Goal: Transaction & Acquisition: Book appointment/travel/reservation

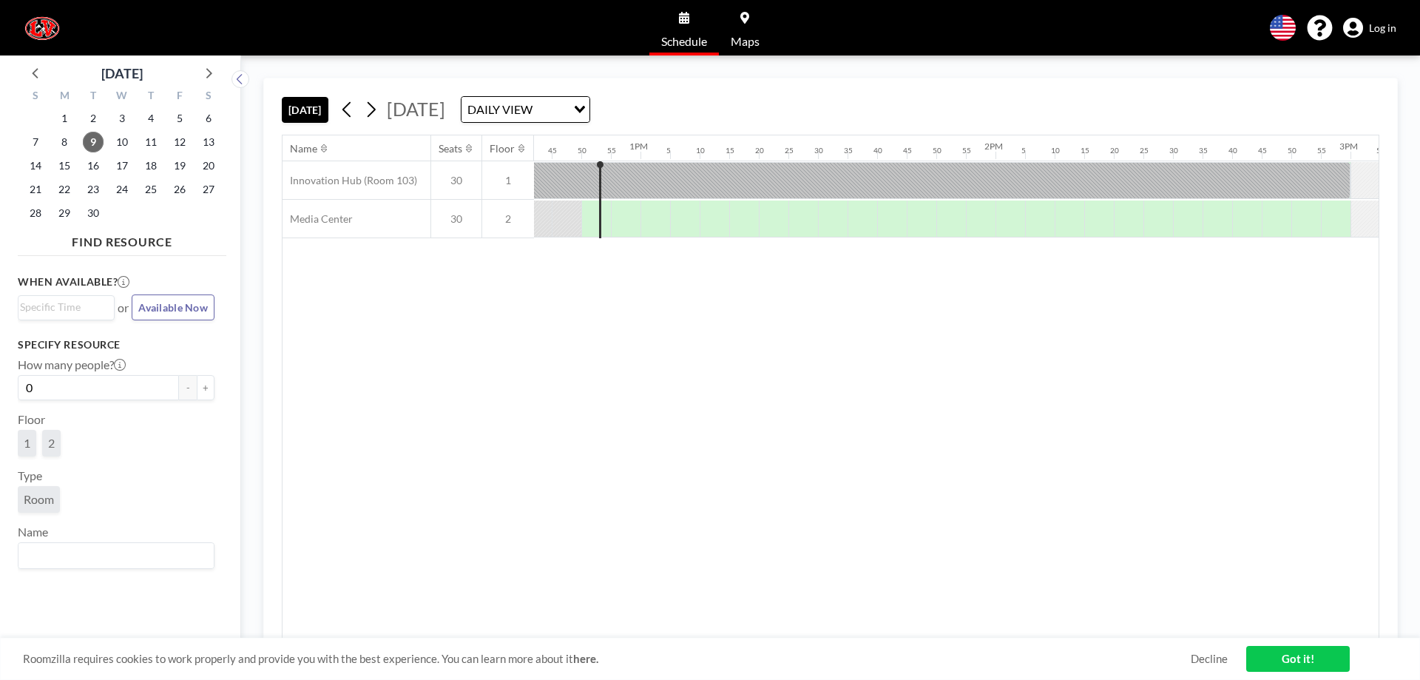
scroll to position [0, 4525]
click at [64, 192] on span "22" at bounding box center [64, 189] width 21 height 21
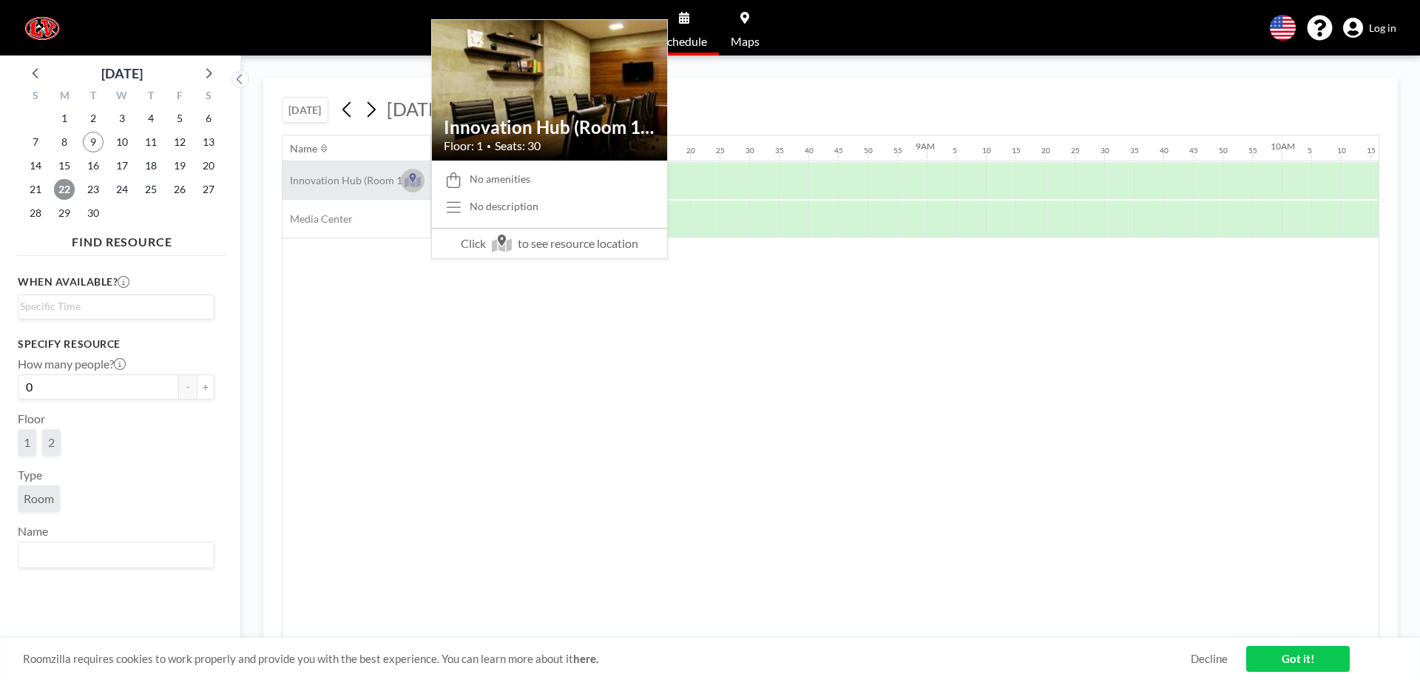
scroll to position [0, 2810]
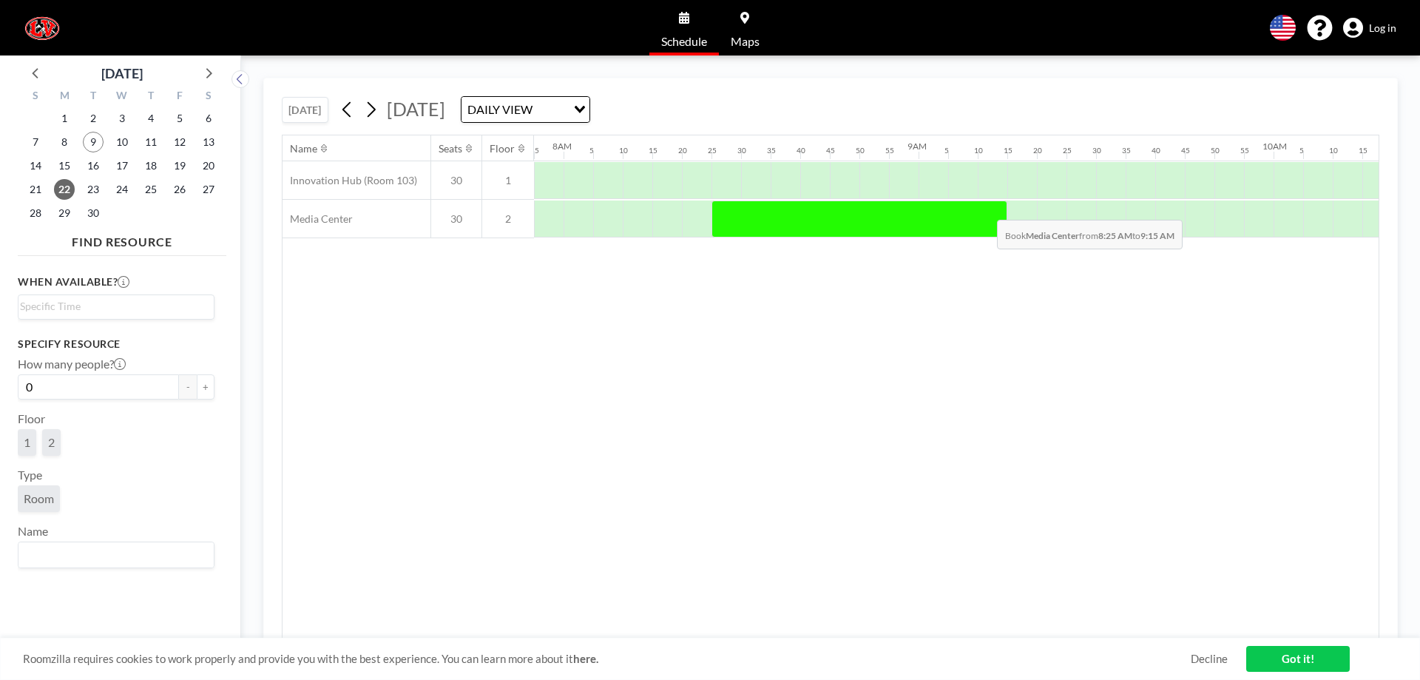
drag, startPoint x: 725, startPoint y: 212, endPoint x: 985, endPoint y: 209, distance: 259.6
click at [985, 209] on div at bounding box center [859, 218] width 296 height 37
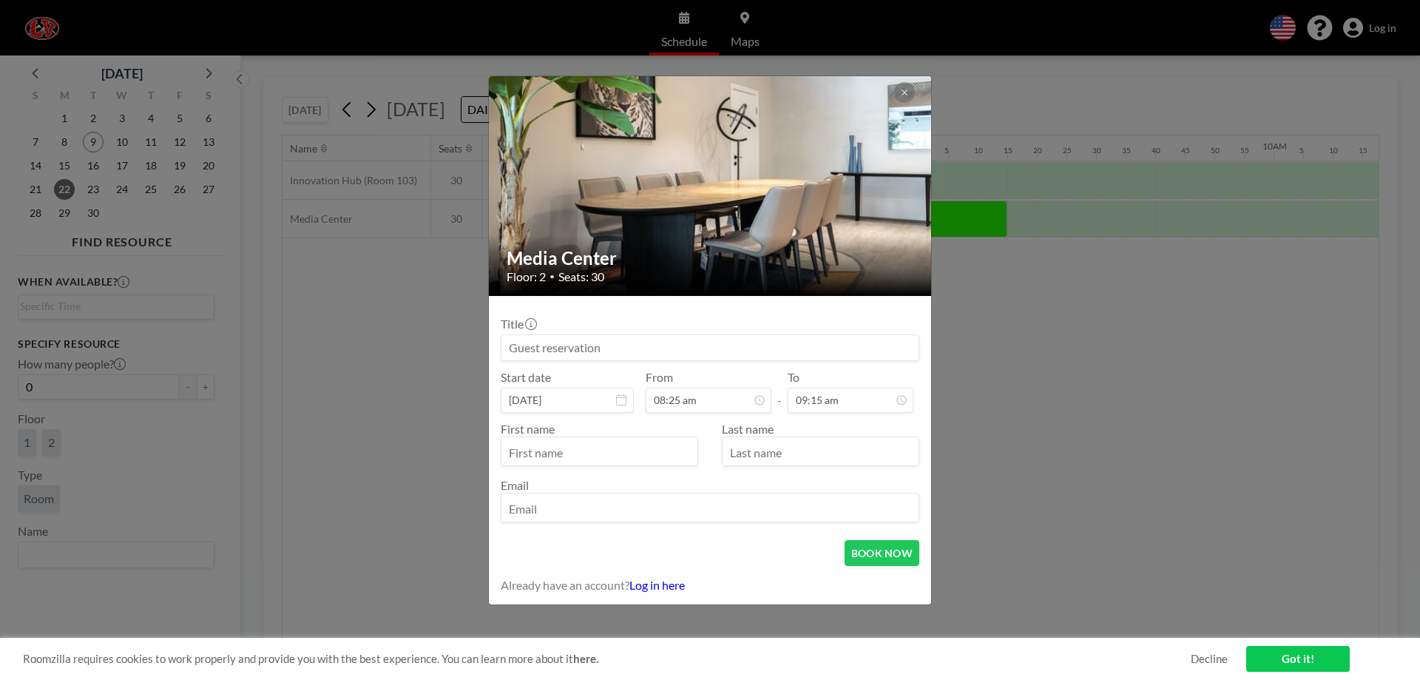
drag, startPoint x: 626, startPoint y: 346, endPoint x: 464, endPoint y: 389, distance: 166.8
click at [464, 389] on div "Media Center Floor: 2 • Seats: 30 Title Start date [DATE] From 08:25 am - To 09…" at bounding box center [710, 340] width 1420 height 680
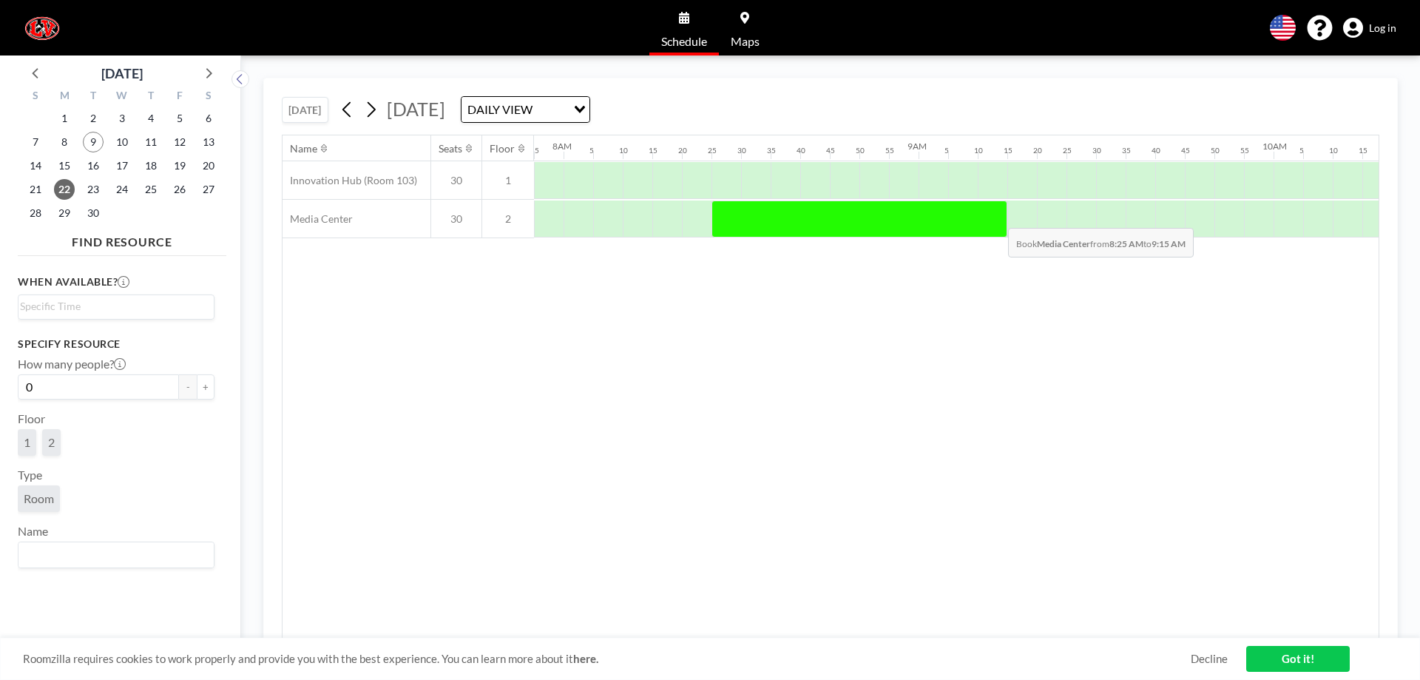
drag, startPoint x: 739, startPoint y: 225, endPoint x: 996, endPoint y: 217, distance: 257.5
click at [996, 217] on div at bounding box center [859, 218] width 296 height 37
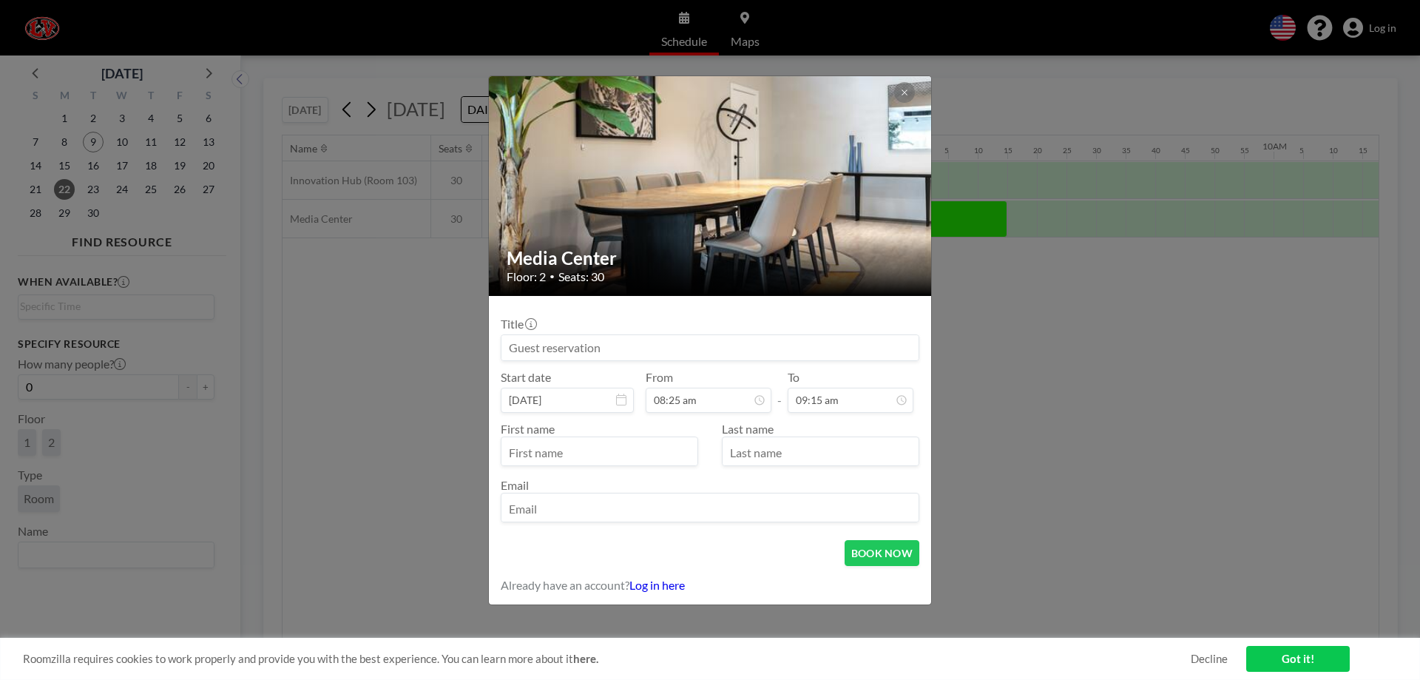
click at [600, 352] on input at bounding box center [709, 347] width 417 height 25
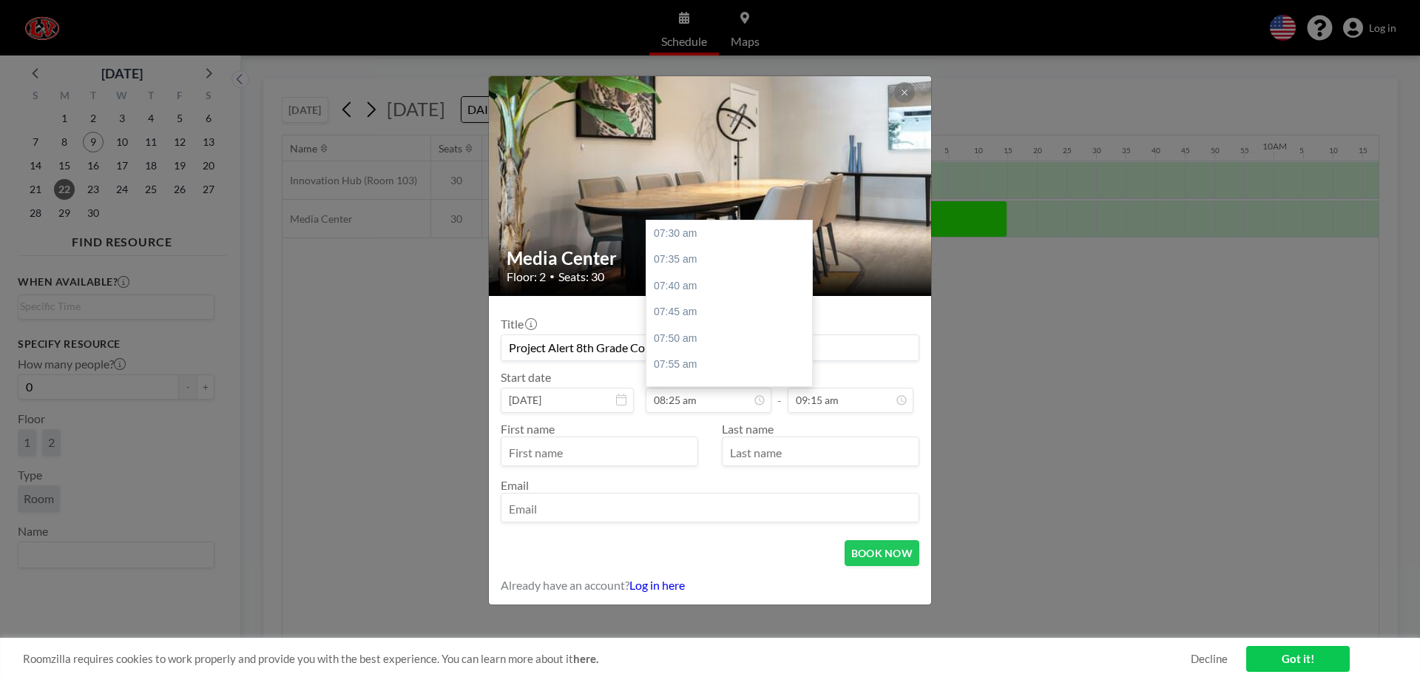
scroll to position [290, 0]
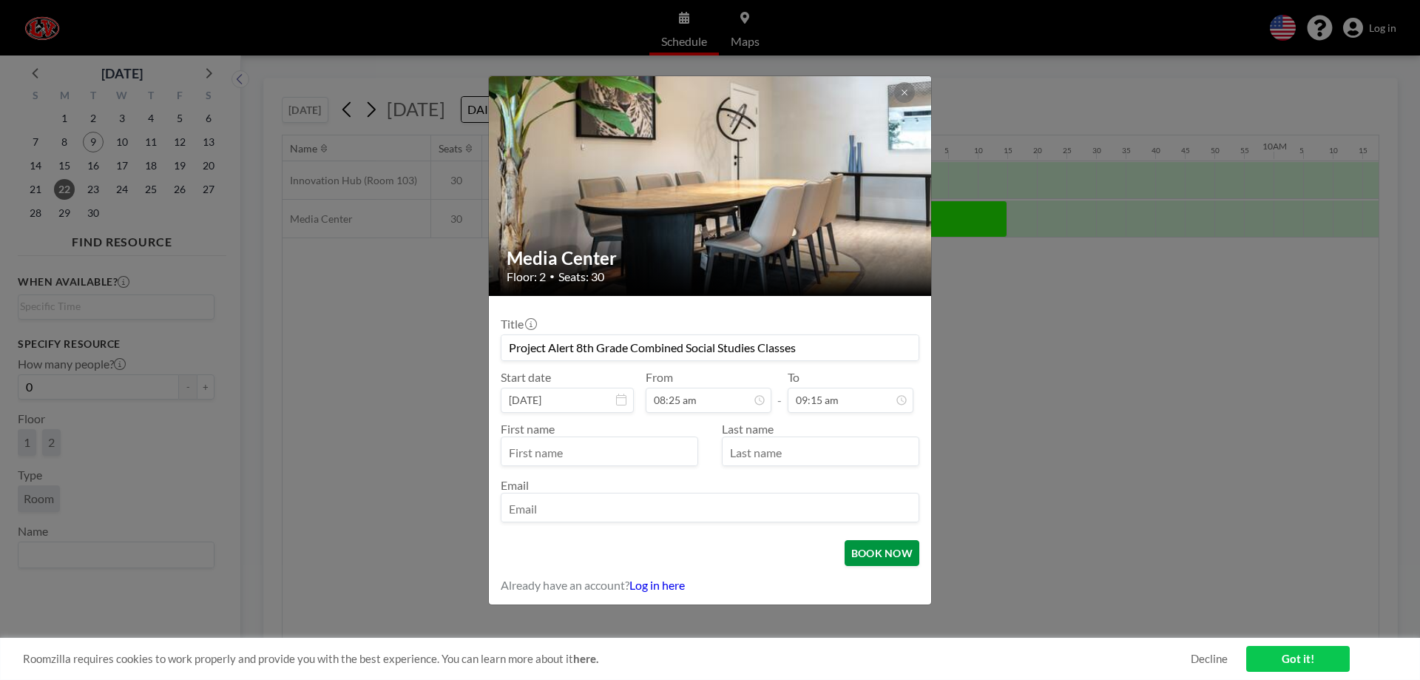
type input "Project Alert 8th Grade Combined Social Studies Classes"
click at [883, 559] on button "BOOK NOW" at bounding box center [881, 553] width 75 height 26
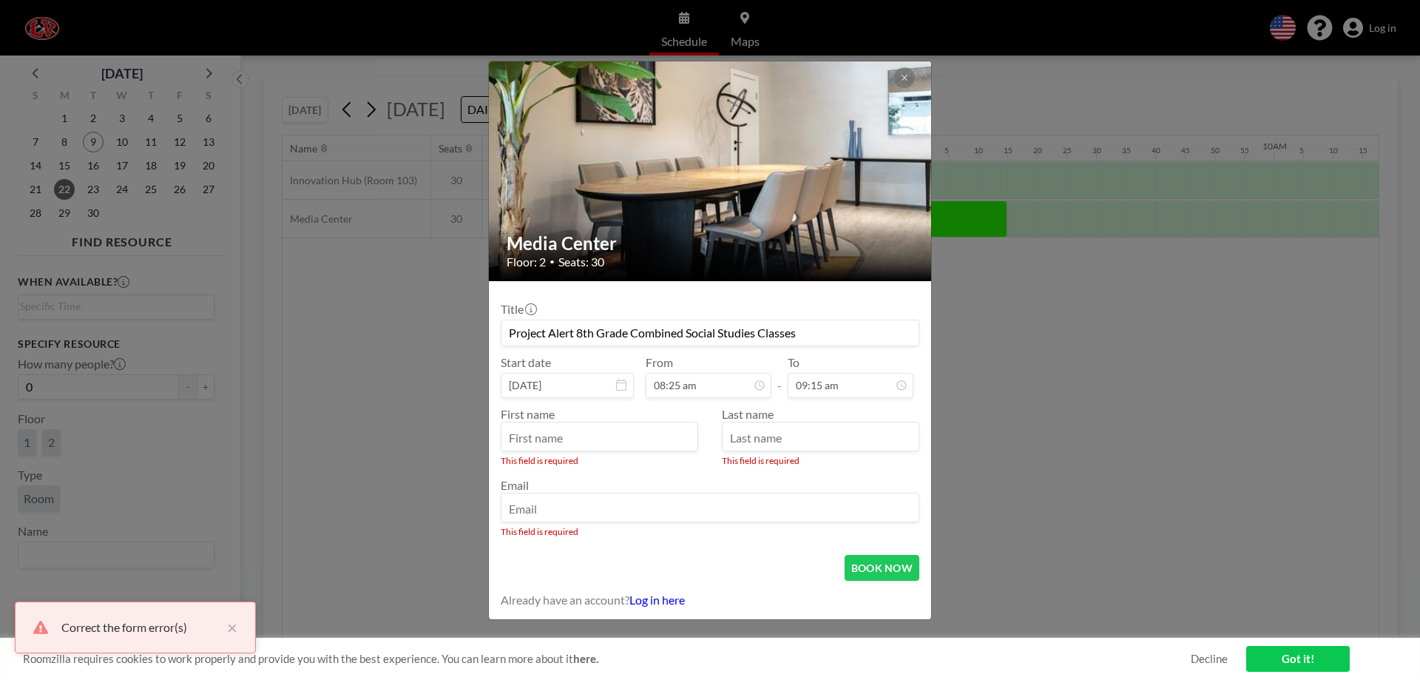
click at [603, 440] on input "text" at bounding box center [599, 437] width 196 height 25
type input "[PERSON_NAME]"
type input "[DEMOGRAPHIC_DATA]"
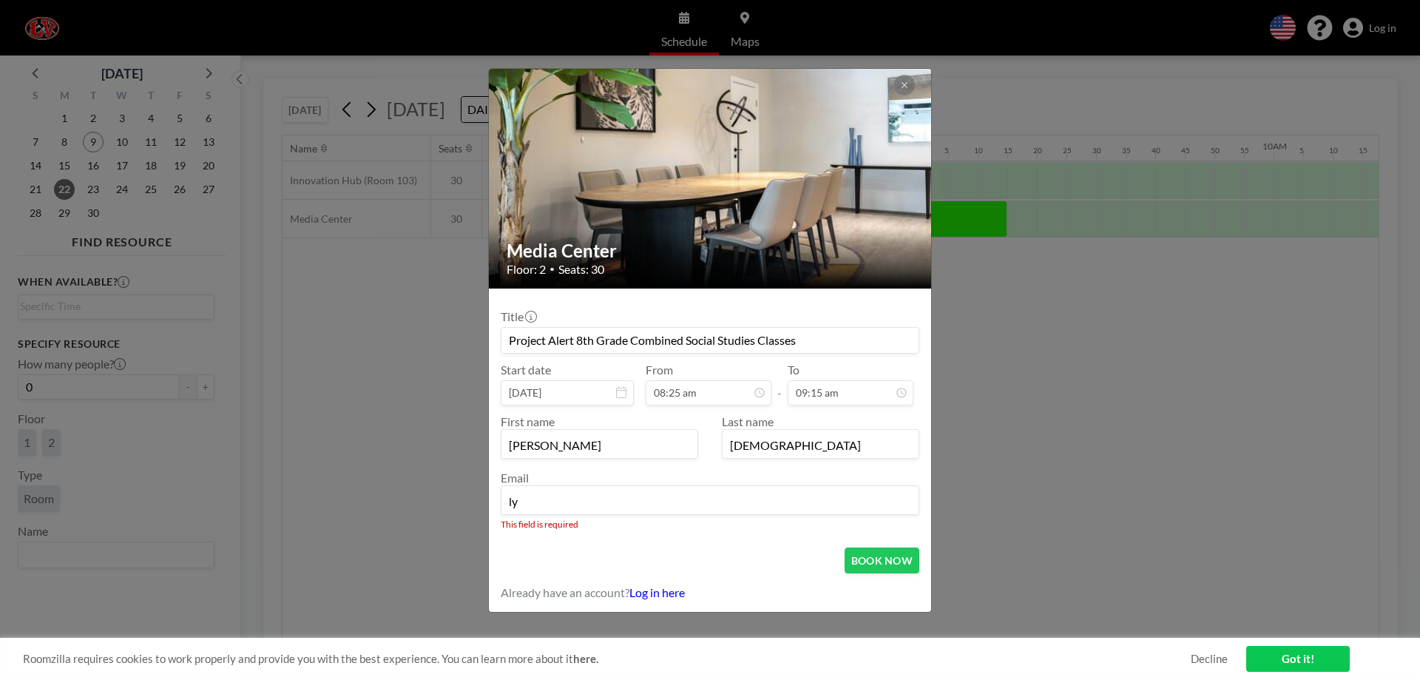
type input "[EMAIL_ADDRESS][DOMAIN_NAME]"
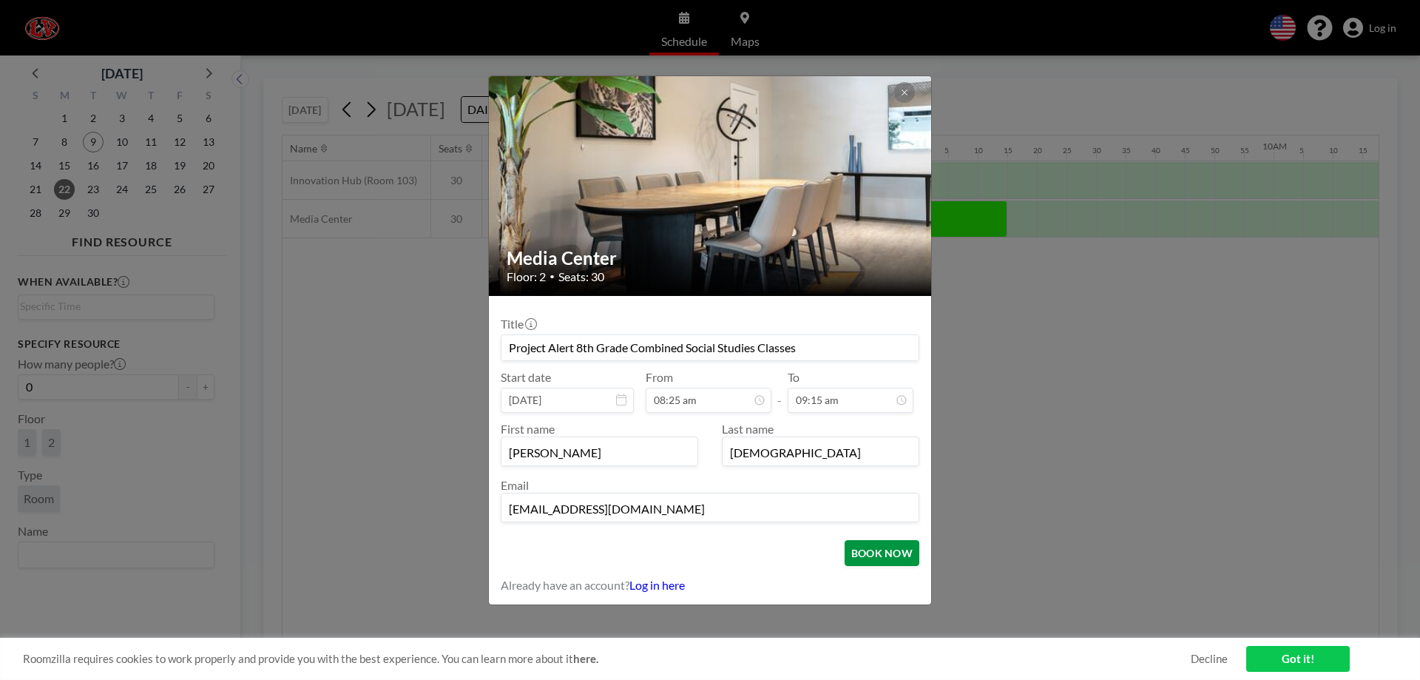
click at [884, 566] on form "Title Project Alert 8th Grade Combined Social Studies Classes Start date [DATE]…" at bounding box center [710, 450] width 442 height 308
click at [887, 560] on button "BOOK NOW" at bounding box center [881, 553] width 75 height 26
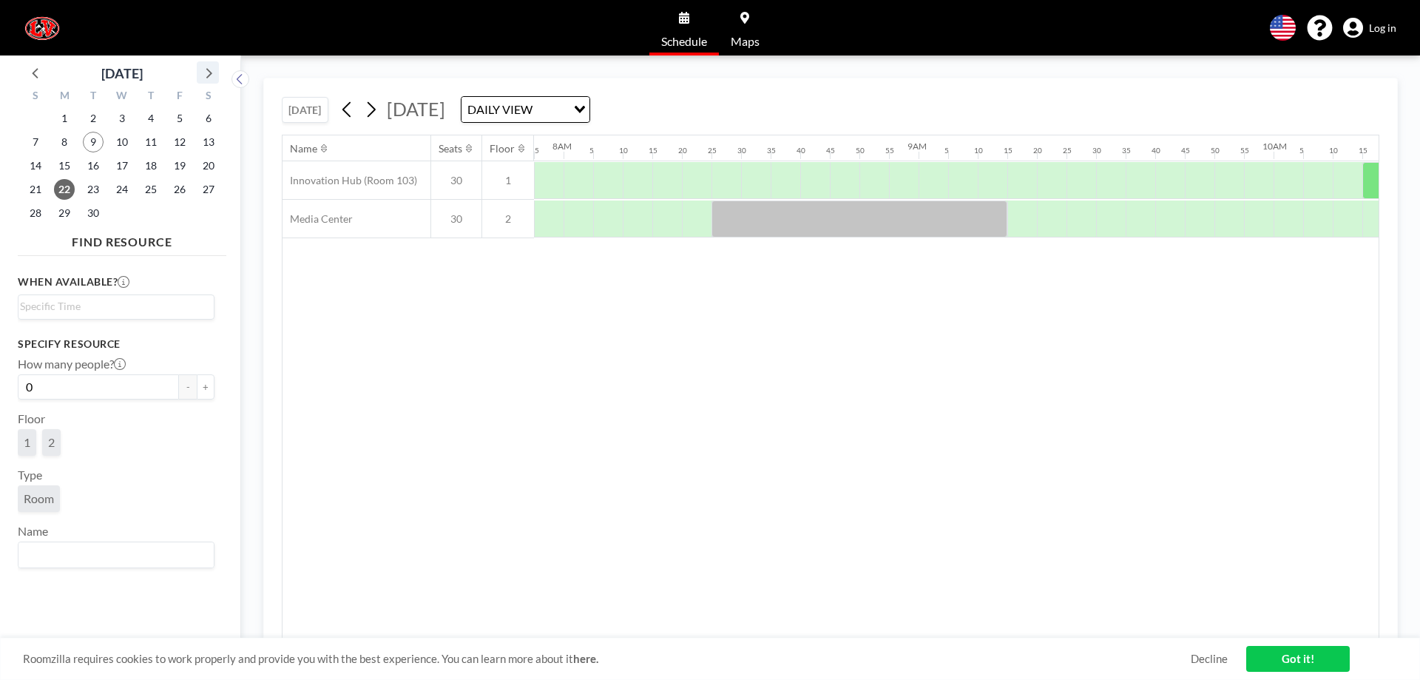
click at [208, 73] on icon at bounding box center [207, 72] width 19 height 19
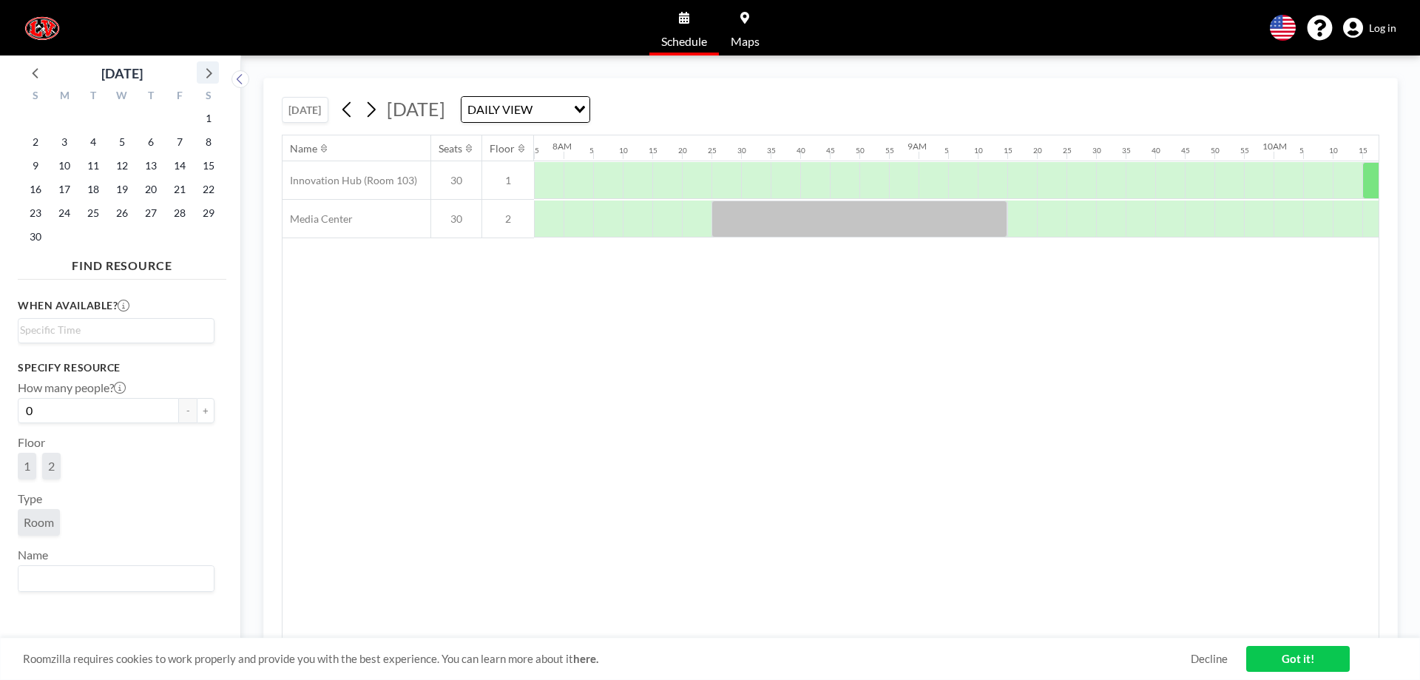
click at [208, 73] on icon at bounding box center [207, 72] width 19 height 19
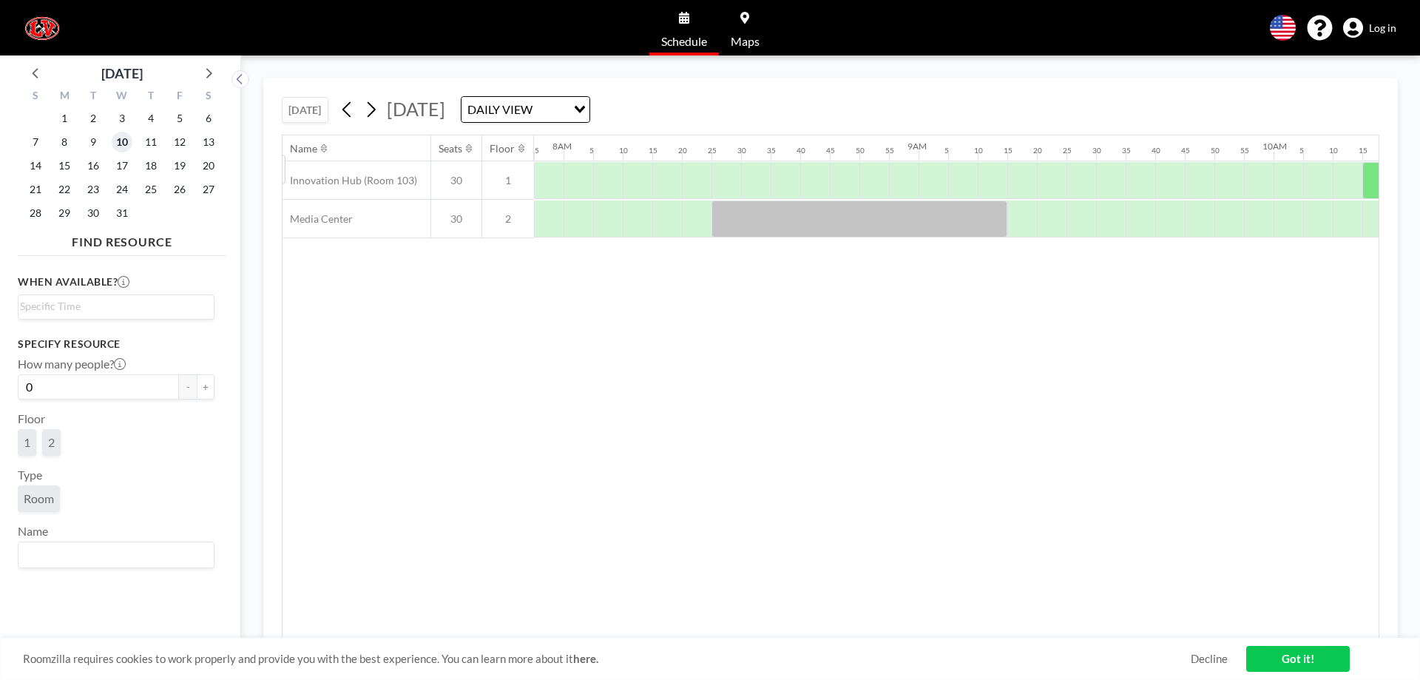
click at [120, 143] on span "10" at bounding box center [122, 142] width 21 height 21
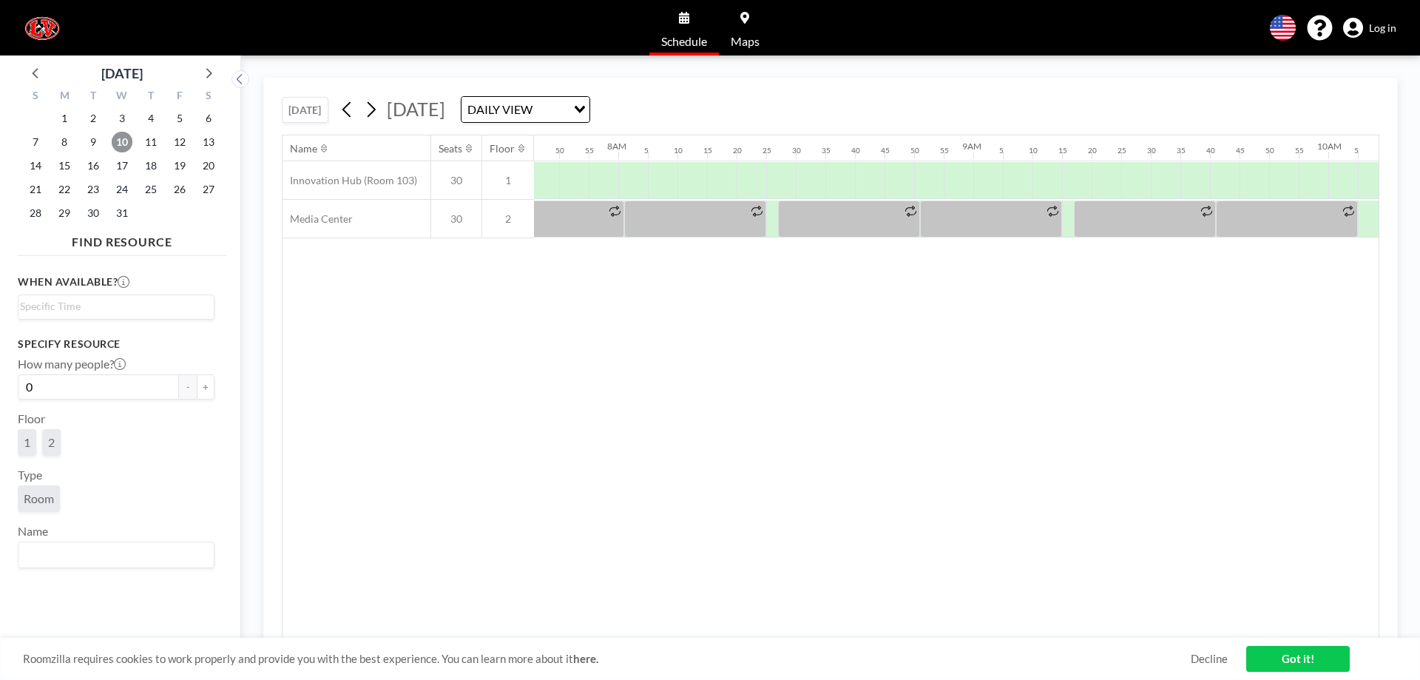
scroll to position [0, 2810]
click at [204, 81] on icon at bounding box center [207, 72] width 19 height 19
click at [153, 194] on span "22" at bounding box center [150, 189] width 21 height 21
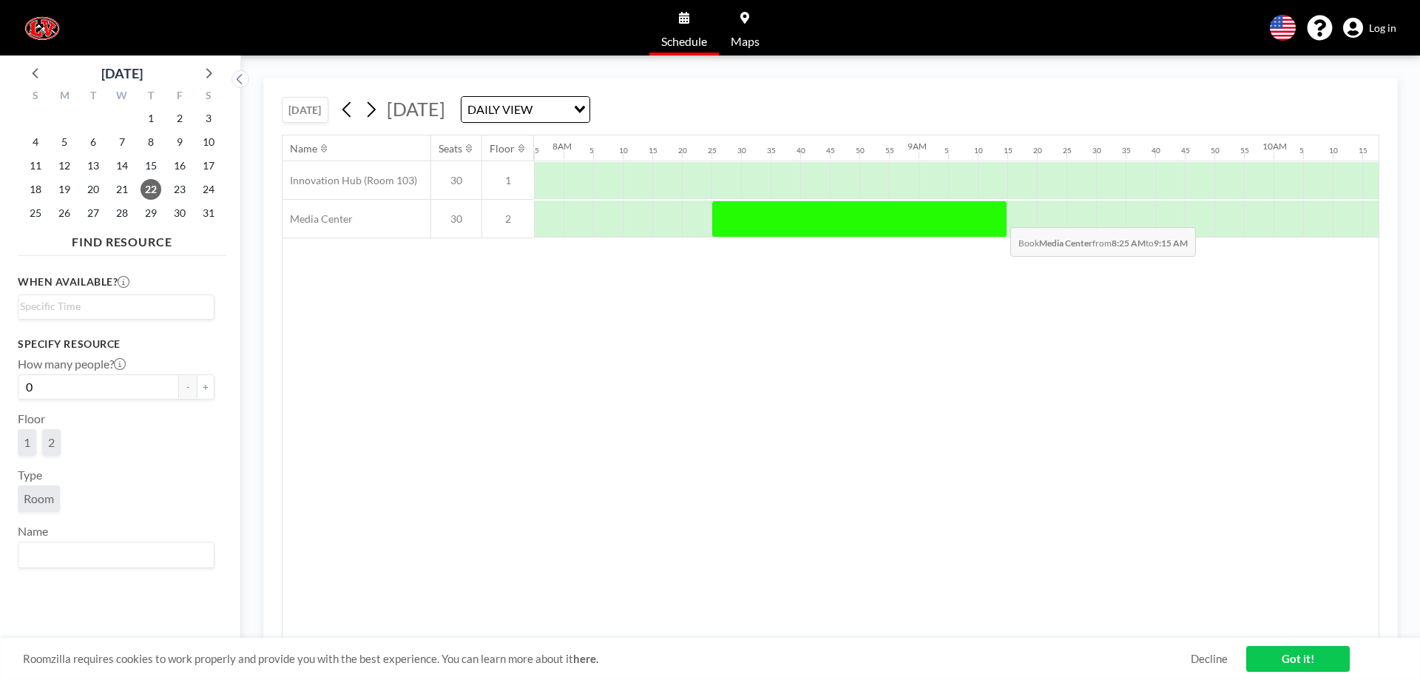
drag, startPoint x: 730, startPoint y: 226, endPoint x: 998, endPoint y: 216, distance: 268.6
click at [998, 216] on div at bounding box center [859, 218] width 296 height 37
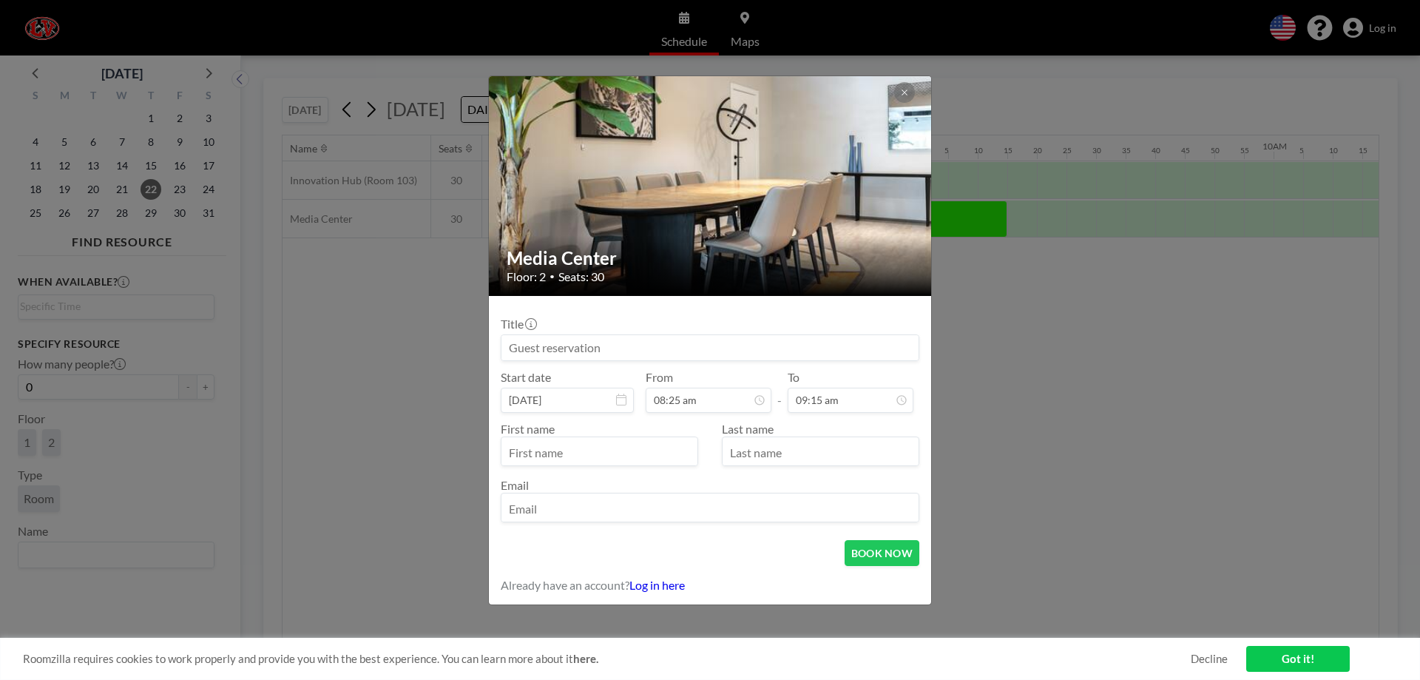
click at [579, 352] on input at bounding box center [709, 347] width 417 height 25
click at [595, 345] on input "Social Studies" at bounding box center [709, 347] width 417 height 25
type input "S"
type input "Project Alert8th Grade Combined Social Studies Classes"
click at [529, 450] on input "text" at bounding box center [599, 452] width 196 height 25
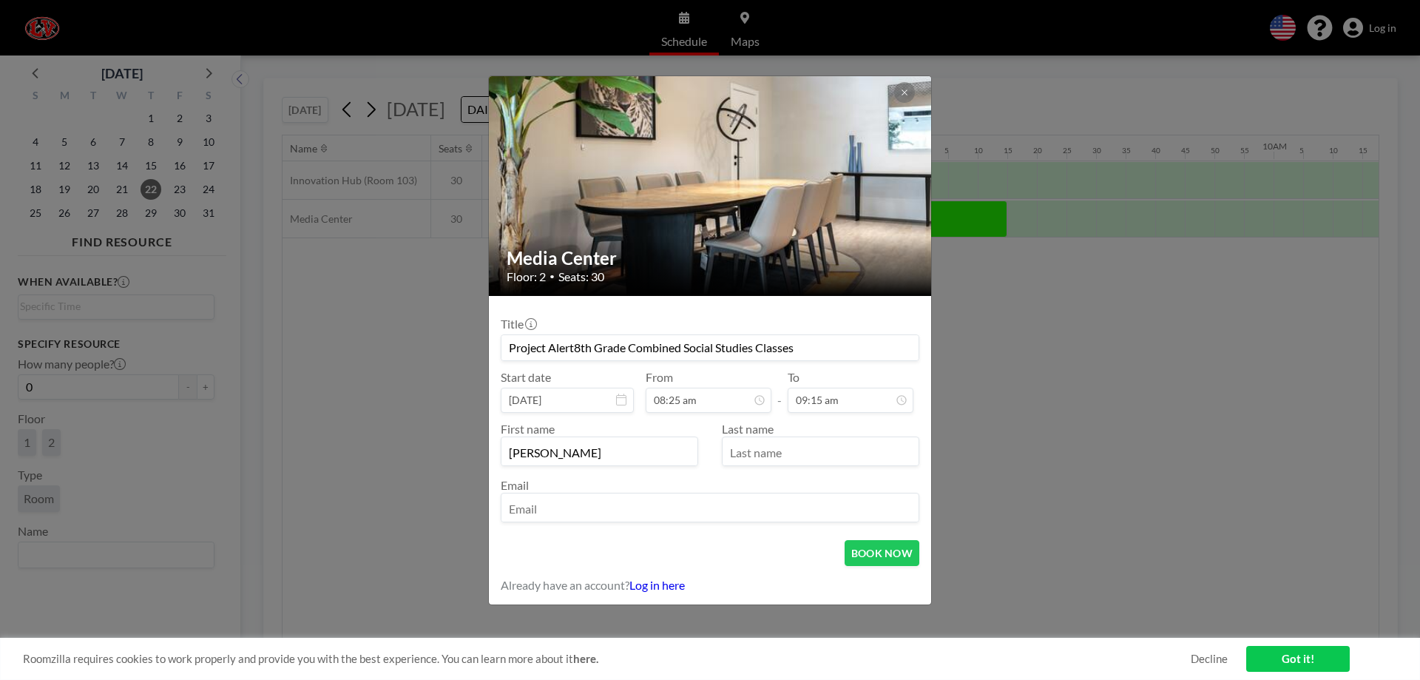
type input "[PERSON_NAME]"
type input "[DEMOGRAPHIC_DATA]"
type input "[EMAIL_ADDRESS][DOMAIN_NAME]"
click at [919, 558] on form "Title Project Alert8th Grade Combined Social Studies Classes Start date [DATE] …" at bounding box center [710, 450] width 442 height 308
click at [909, 555] on button "BOOK NOW" at bounding box center [881, 553] width 75 height 26
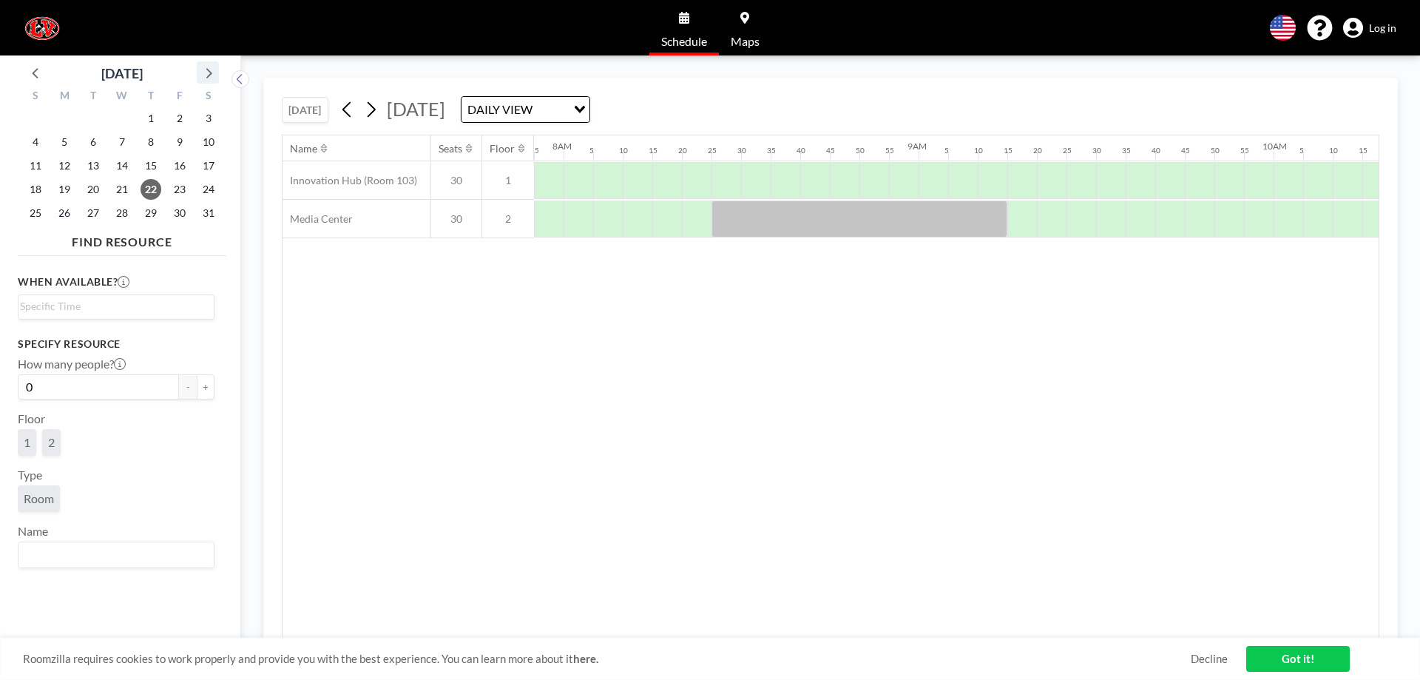
click at [207, 72] on icon at bounding box center [207, 72] width 19 height 19
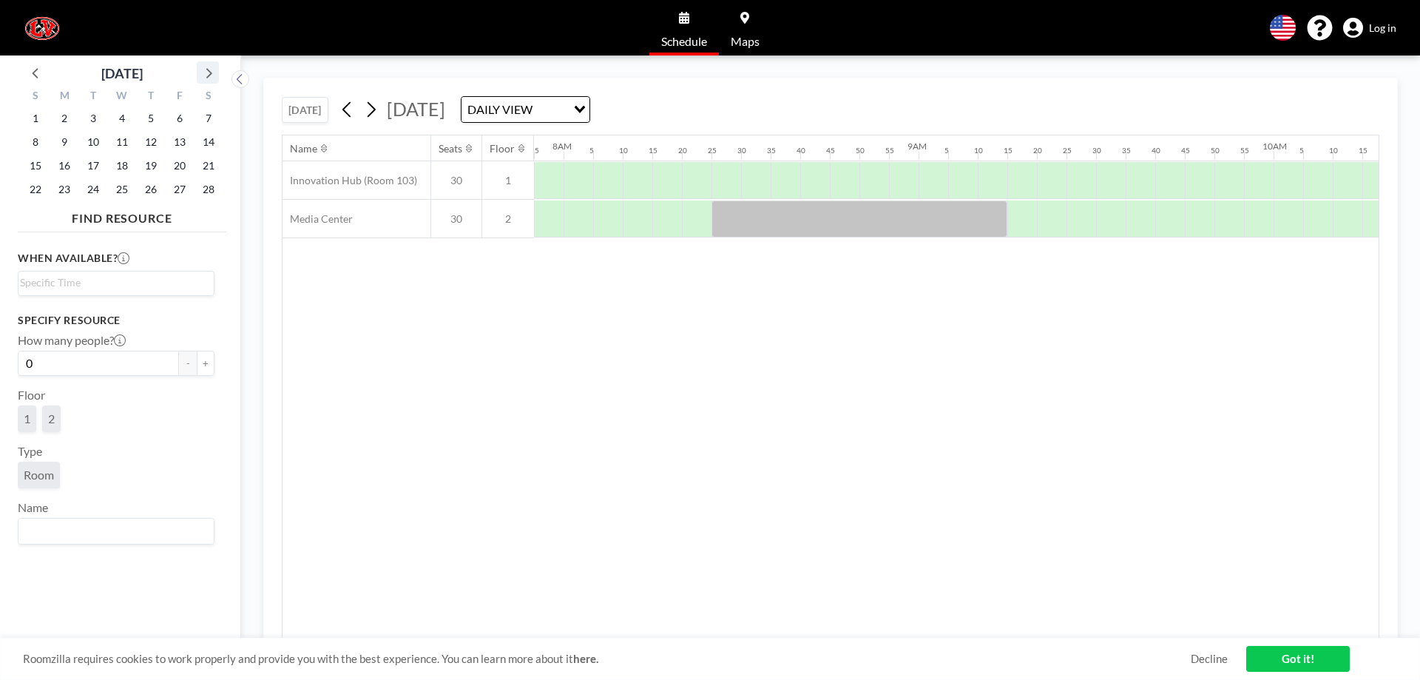
click at [207, 72] on icon at bounding box center [207, 72] width 19 height 19
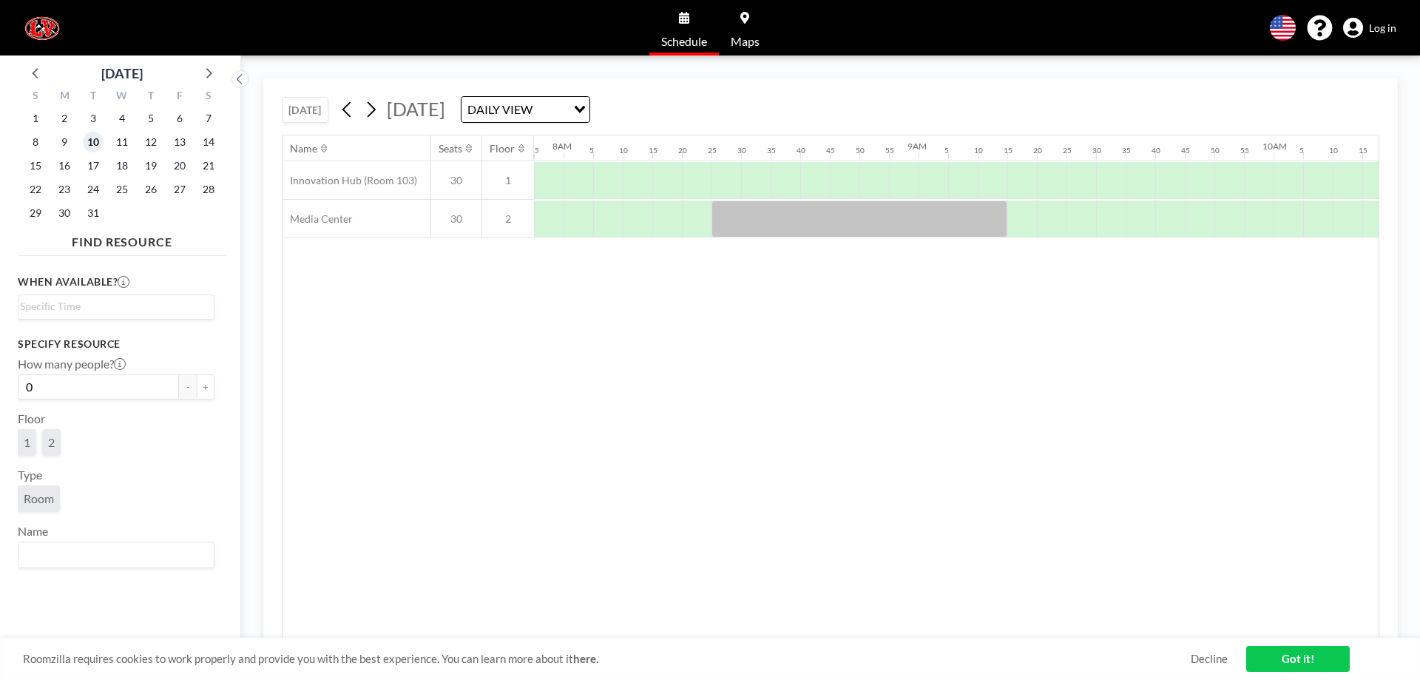
click at [95, 137] on span "10" at bounding box center [93, 142] width 21 height 21
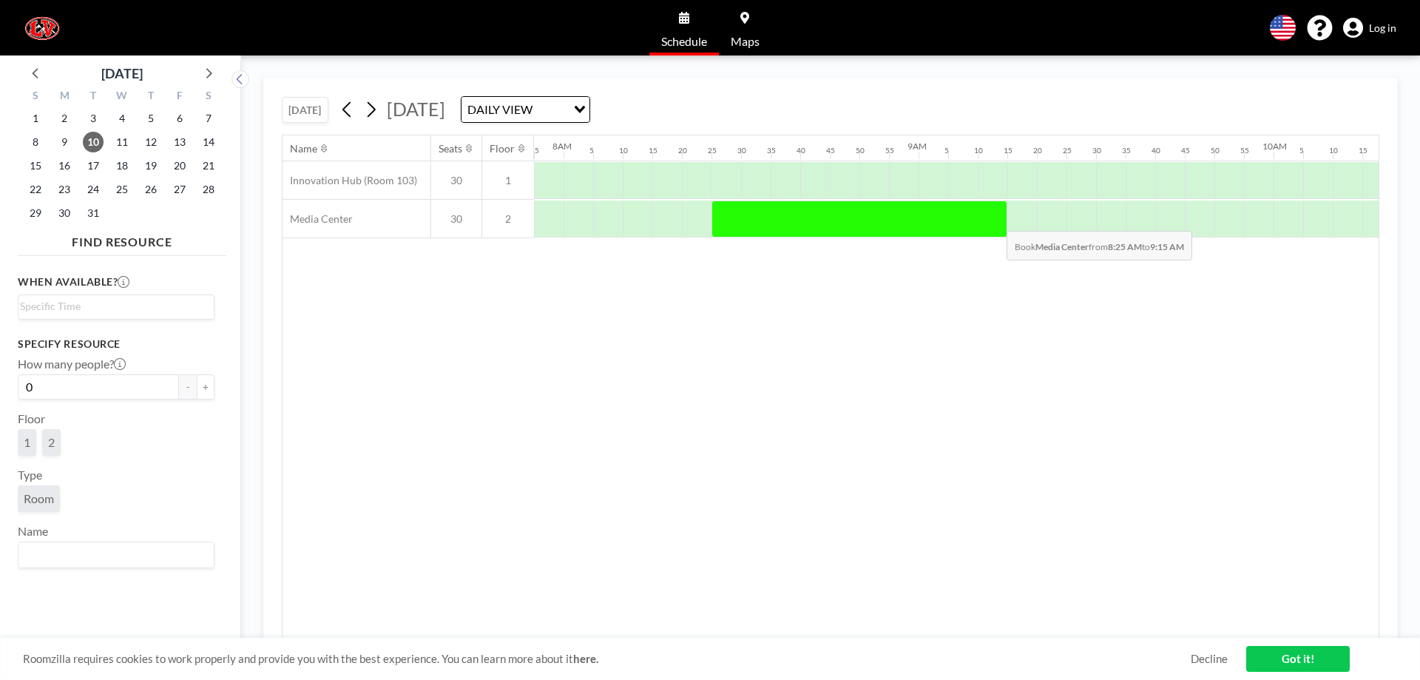
drag, startPoint x: 739, startPoint y: 228, endPoint x: 995, endPoint y: 220, distance: 255.3
click at [995, 220] on div at bounding box center [859, 218] width 296 height 37
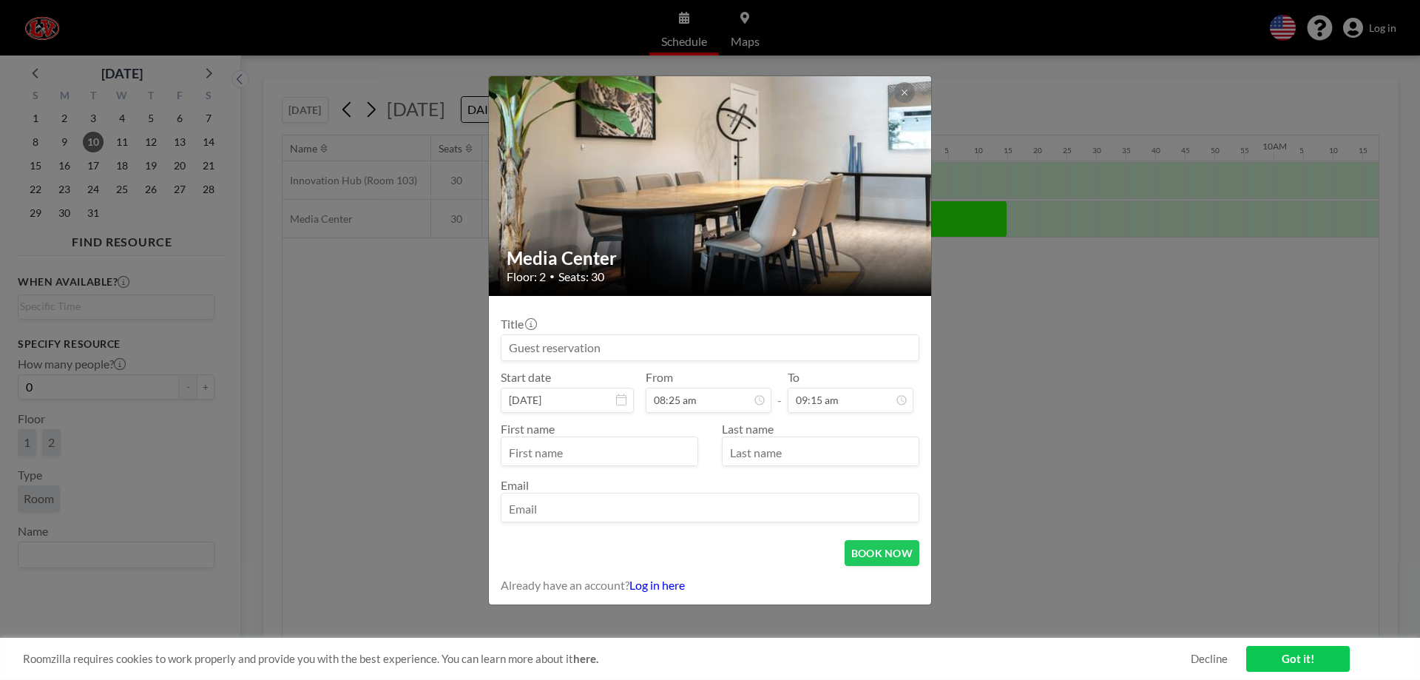
click at [683, 361] on div "Title Start date [DATE] From 08:25 am - To 09:15 am First name Last name Email" at bounding box center [710, 418] width 419 height 220
click at [647, 349] on input at bounding box center [709, 347] width 417 height 25
type input "Project Alert 8th Grade Combined Social Studies Classes"
click at [592, 446] on input "text" at bounding box center [599, 452] width 196 height 25
type input "[PERSON_NAME]"
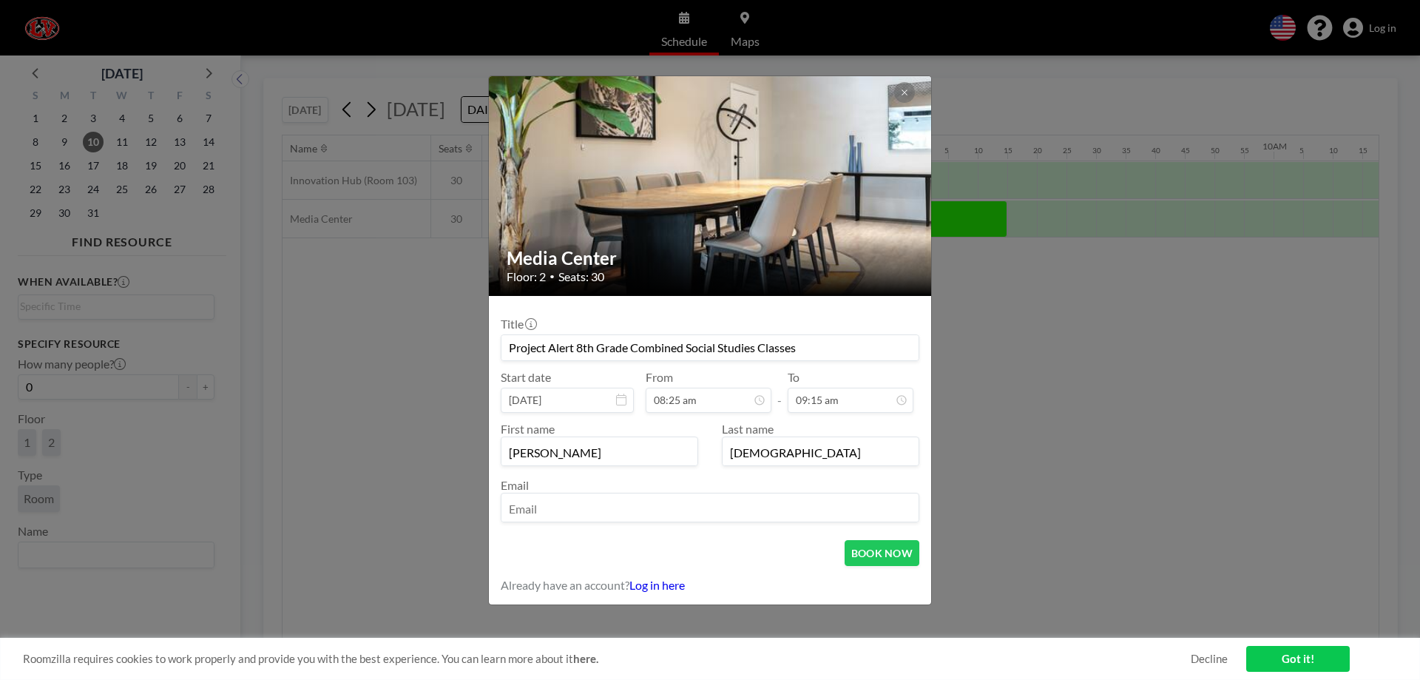
type input "[DEMOGRAPHIC_DATA]"
type input "[EMAIL_ADDRESS][DOMAIN_NAME]"
click at [853, 558] on button "BOOK NOW" at bounding box center [881, 553] width 75 height 26
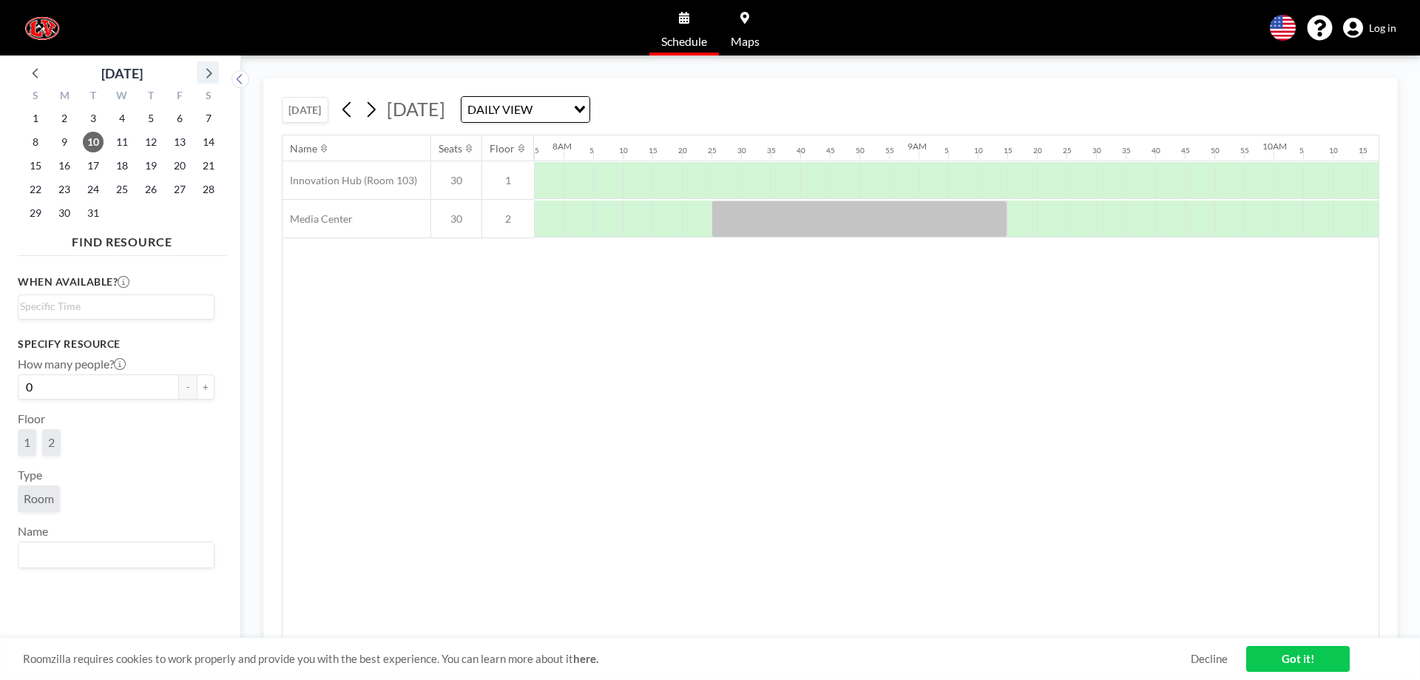
click at [200, 77] on icon at bounding box center [207, 72] width 19 height 19
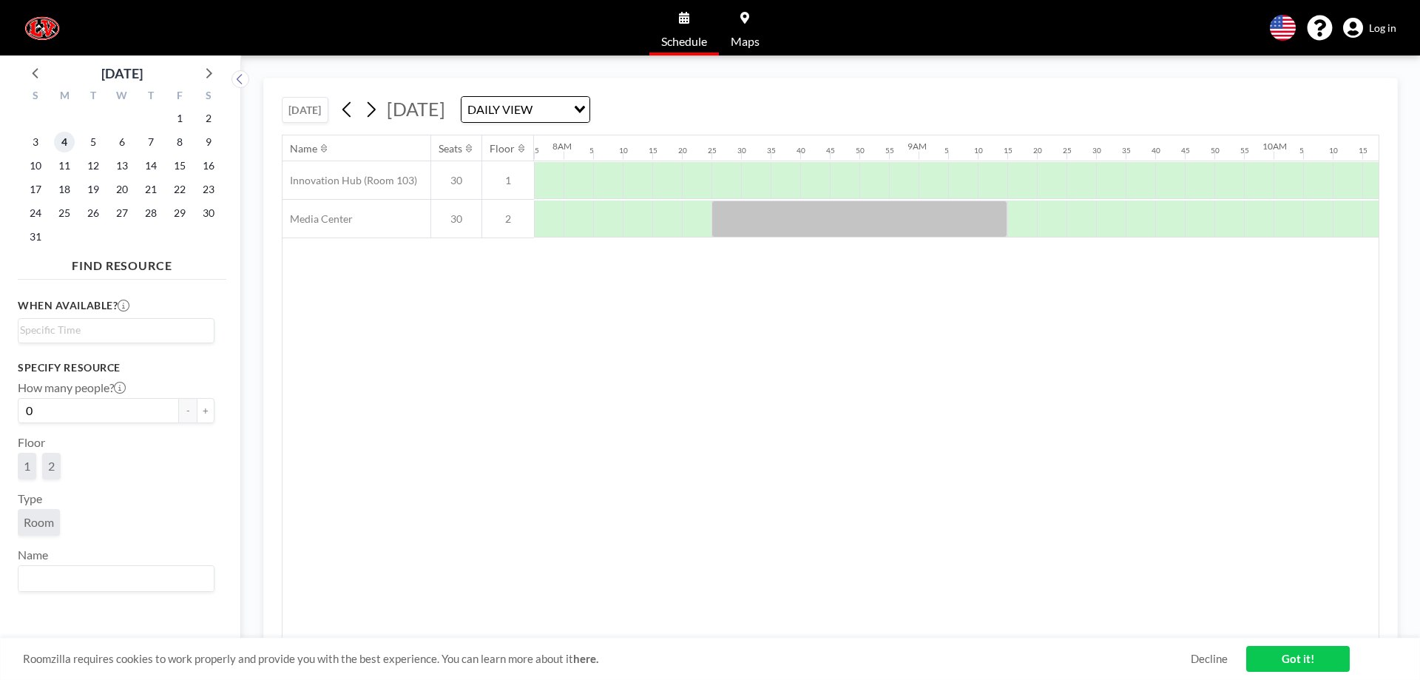
click at [63, 139] on span "4" at bounding box center [64, 142] width 21 height 21
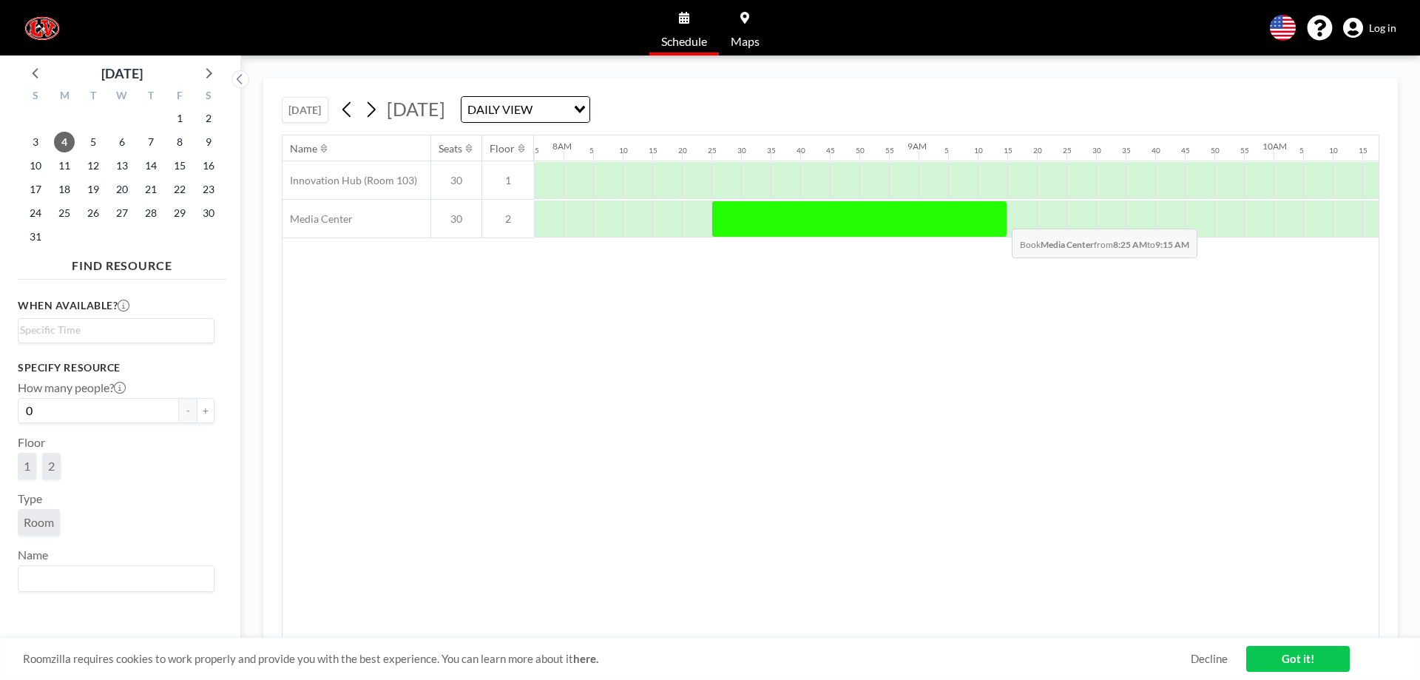
drag, startPoint x: 727, startPoint y: 220, endPoint x: 1000, endPoint y: 217, distance: 272.9
click at [1000, 217] on div at bounding box center [859, 218] width 296 height 37
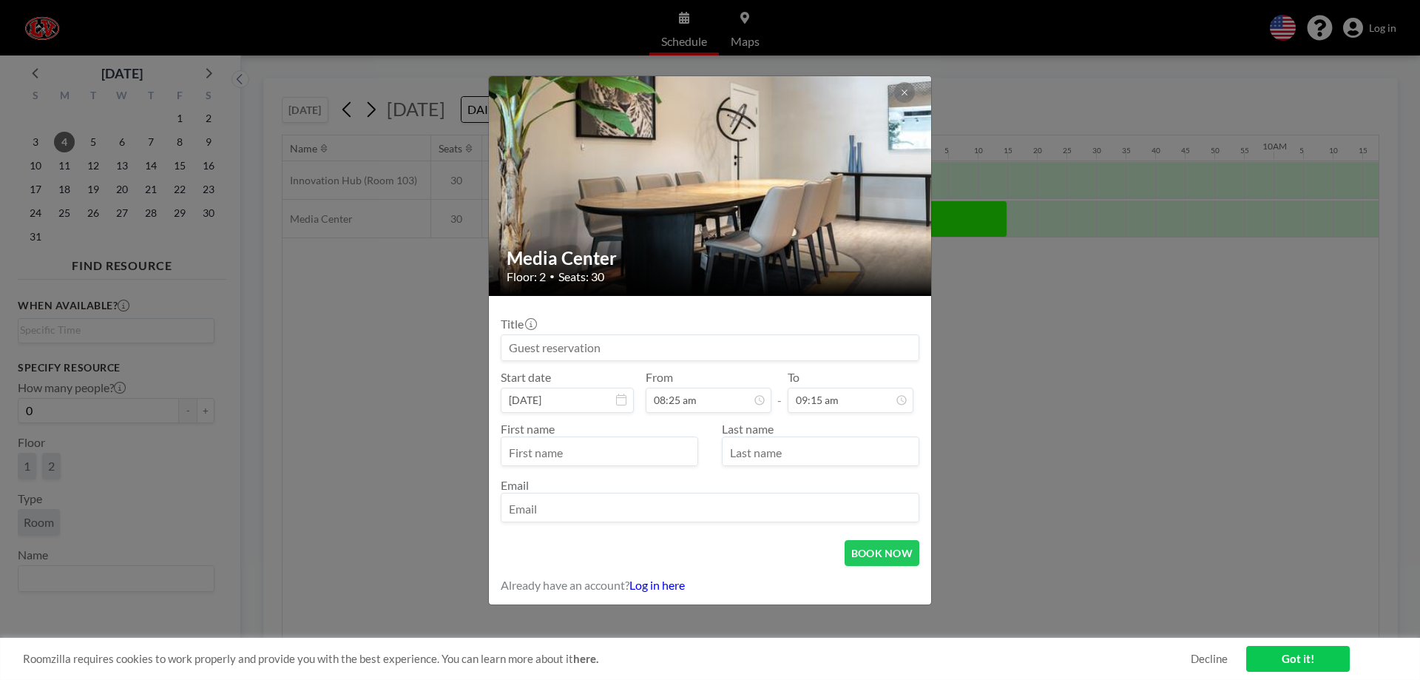
click at [612, 357] on input at bounding box center [709, 347] width 417 height 25
type input "Project Alert 8th Grade Combined Social Studies Classes"
click at [601, 444] on input "text" at bounding box center [599, 452] width 196 height 25
type input "[PERSON_NAME]"
type input "[DEMOGRAPHIC_DATA]"
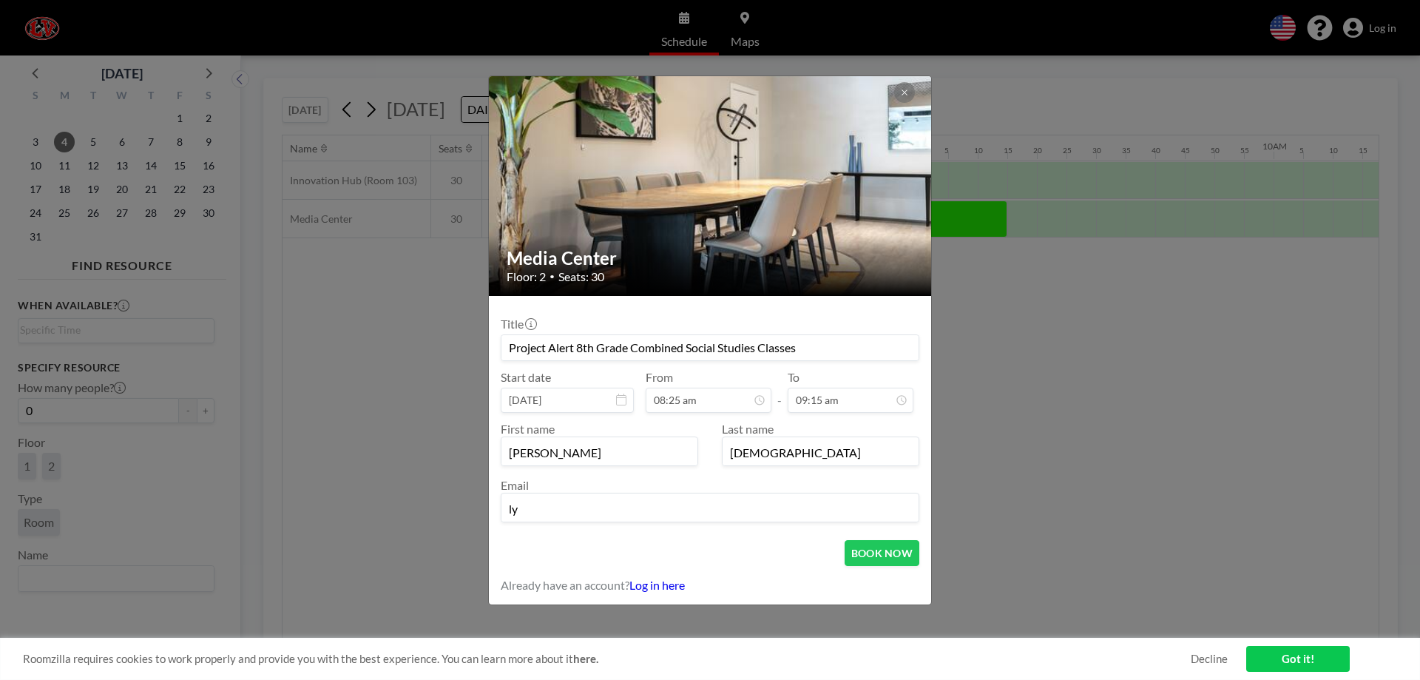
type input "[EMAIL_ADDRESS][DOMAIN_NAME]"
click at [867, 552] on button "BOOK NOW" at bounding box center [881, 553] width 75 height 26
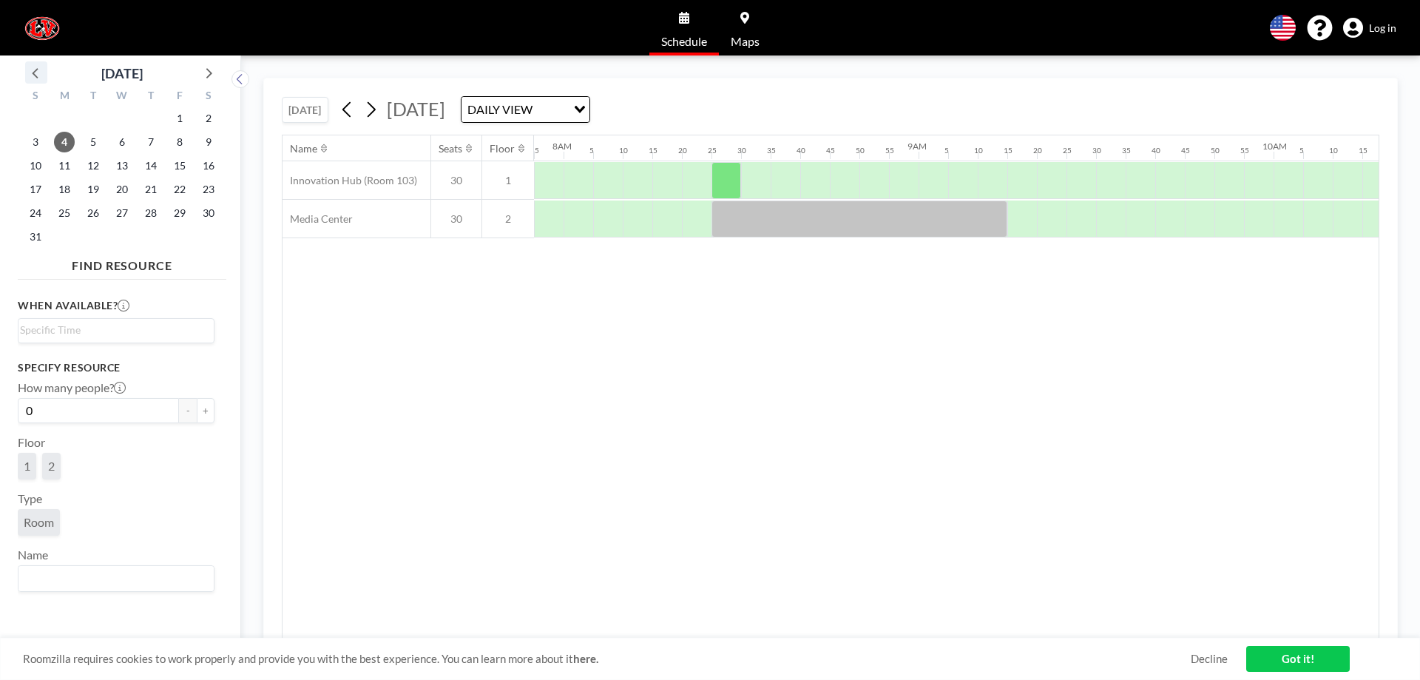
click at [41, 69] on icon at bounding box center [36, 72] width 19 height 19
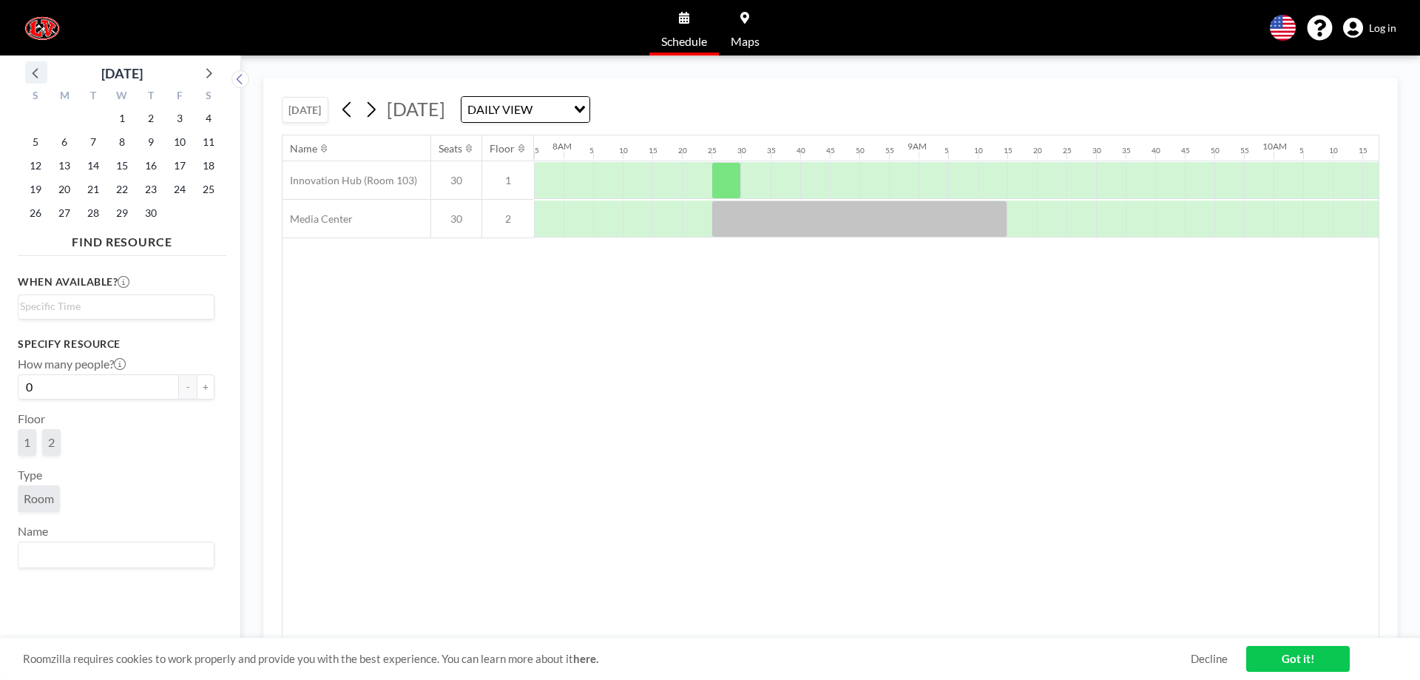
click at [41, 69] on icon at bounding box center [36, 72] width 19 height 19
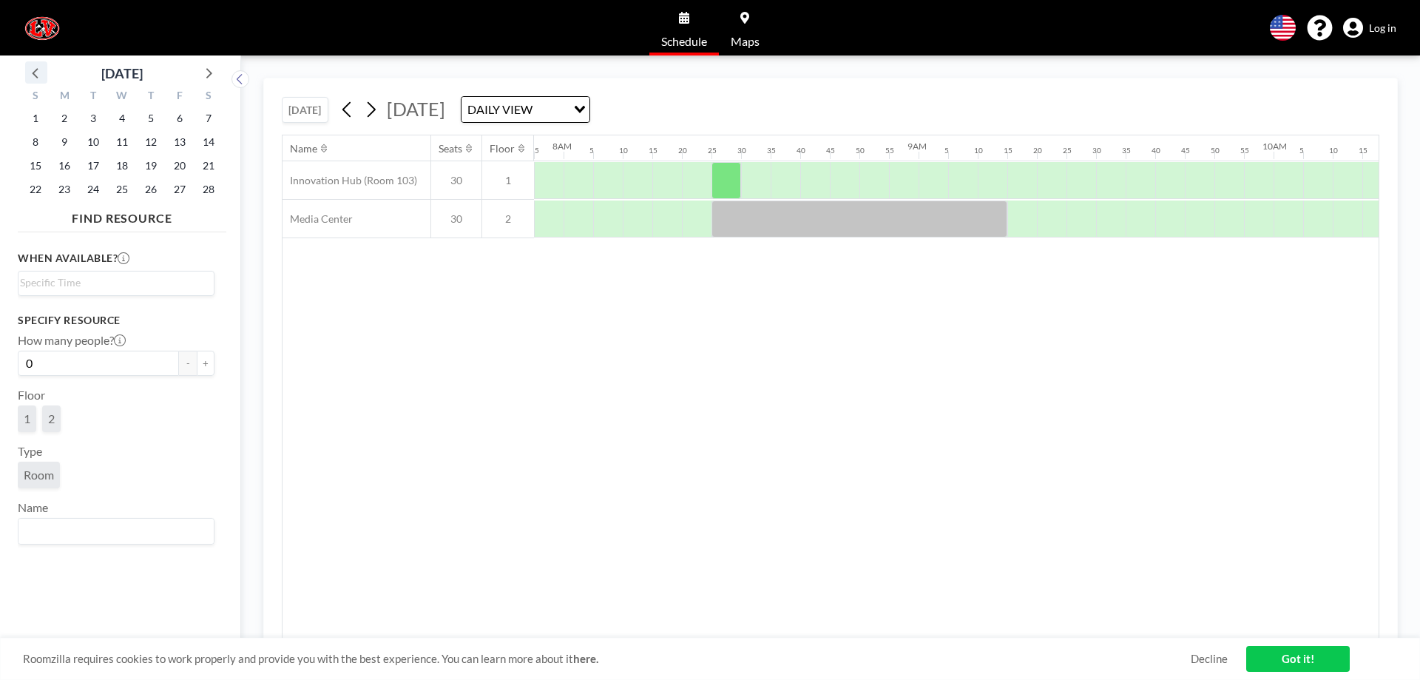
click at [41, 69] on icon at bounding box center [36, 72] width 19 height 19
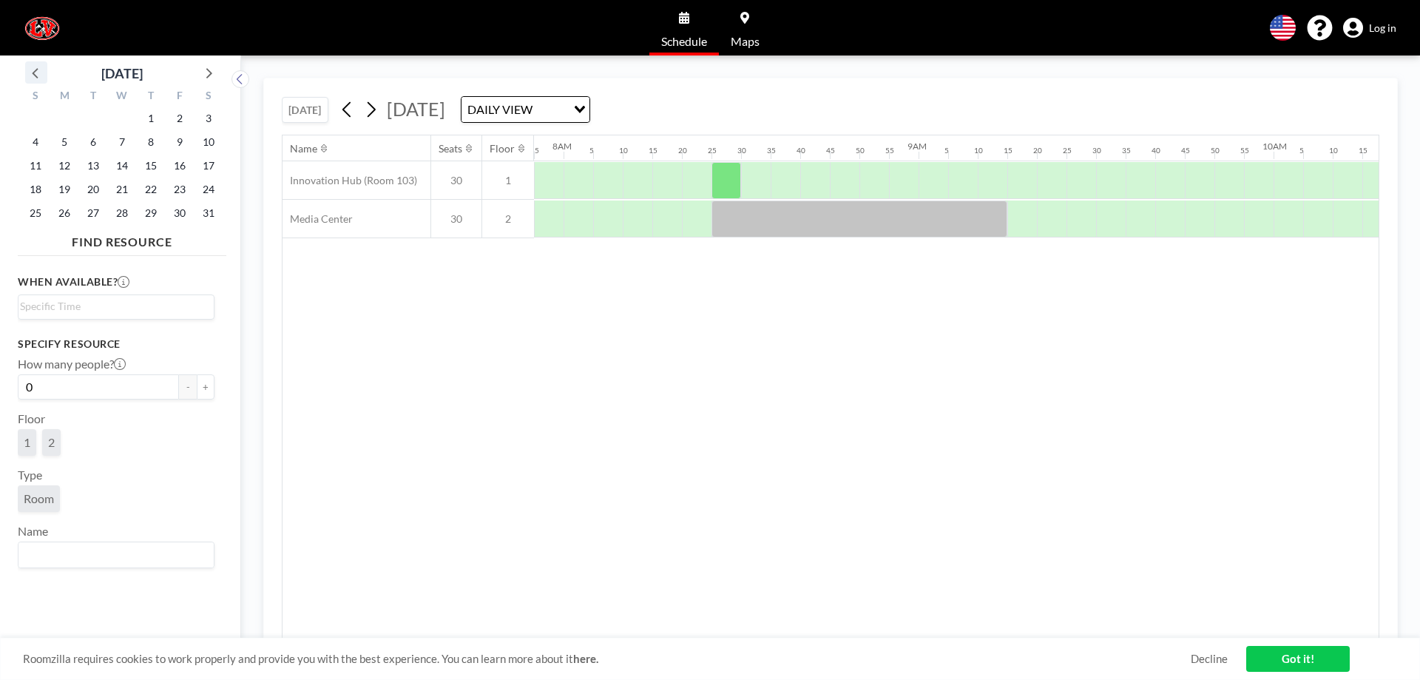
click at [41, 69] on icon at bounding box center [36, 72] width 19 height 19
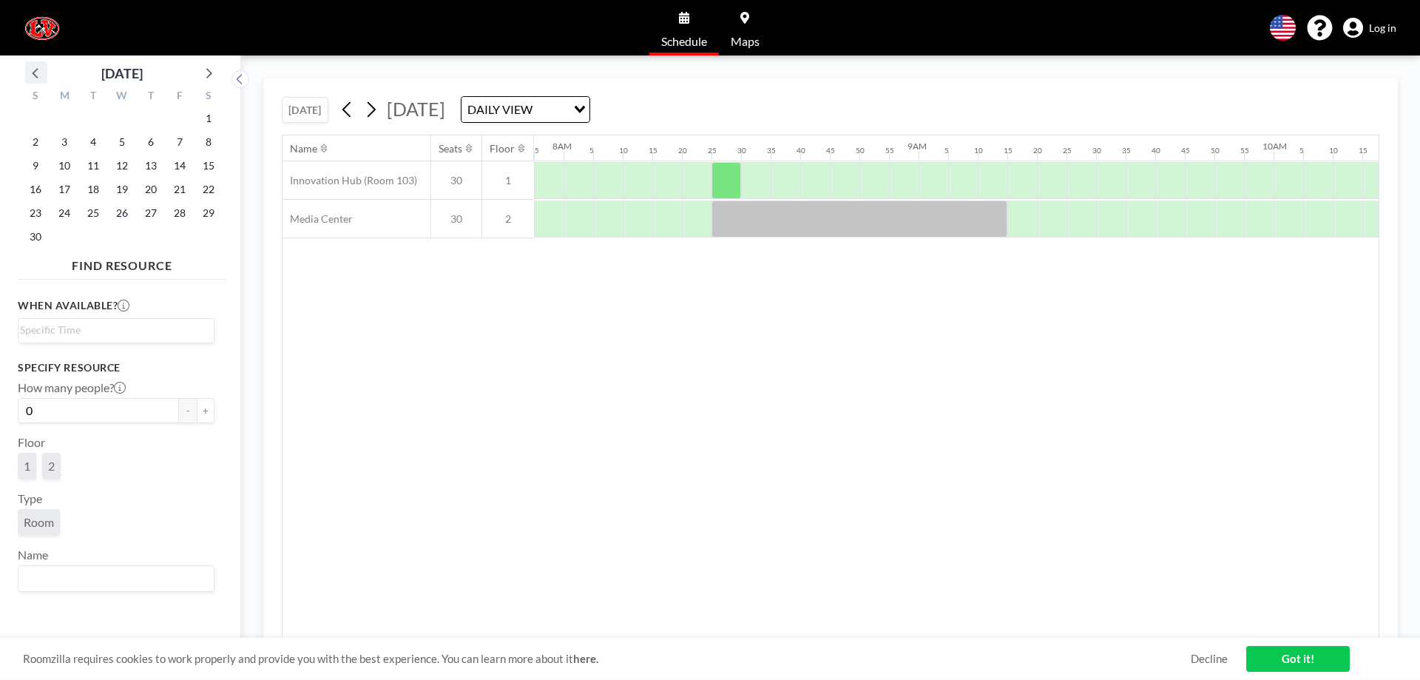
click at [41, 69] on icon at bounding box center [36, 72] width 19 height 19
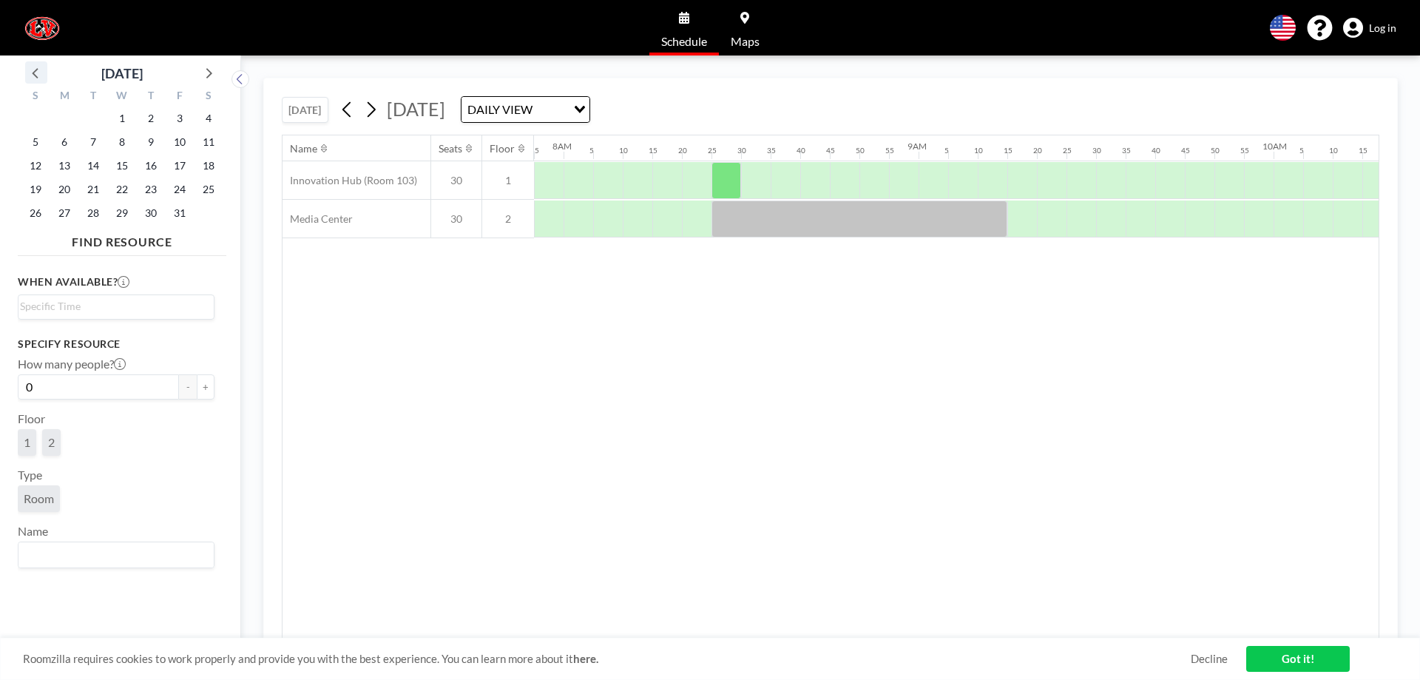
click at [41, 69] on icon at bounding box center [36, 72] width 19 height 19
click at [89, 136] on span "9" at bounding box center [93, 142] width 21 height 21
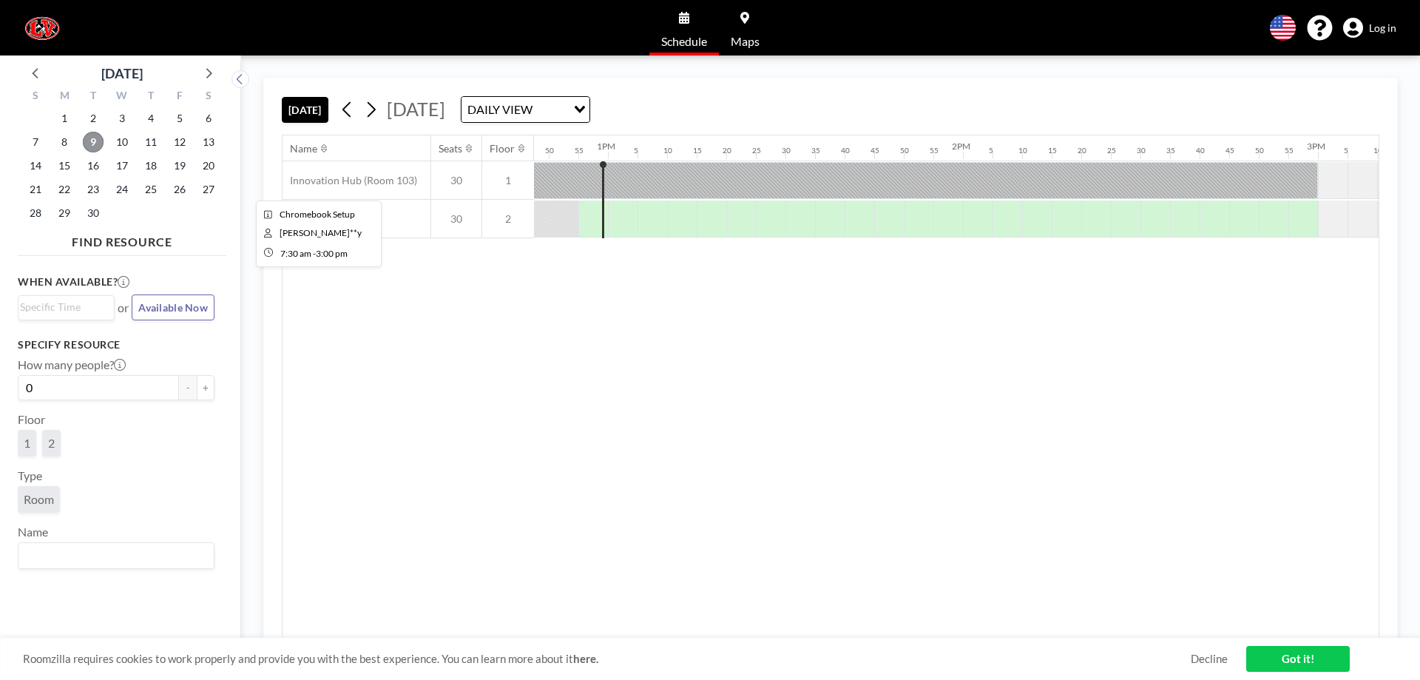
scroll to position [0, 4555]
click at [123, 143] on span "10" at bounding box center [122, 142] width 21 height 21
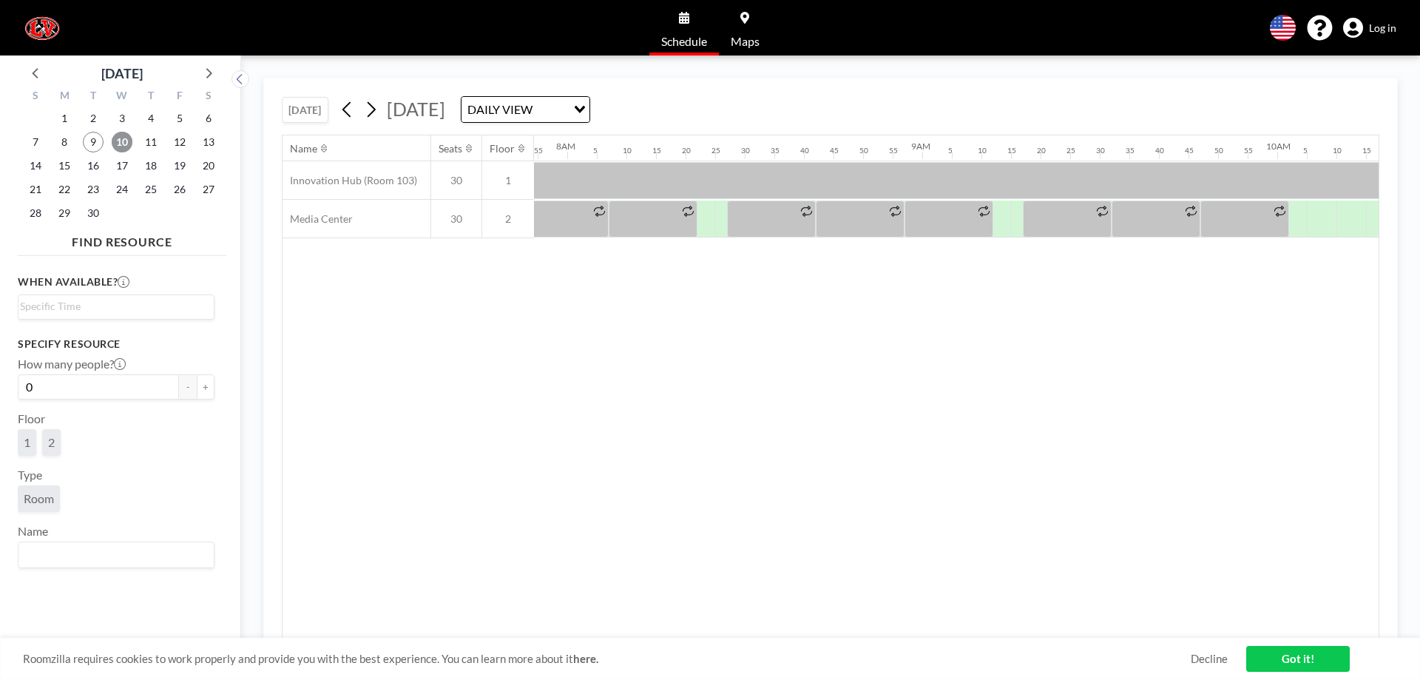
scroll to position [0, 2810]
click at [148, 139] on span "11" at bounding box center [150, 142] width 21 height 21
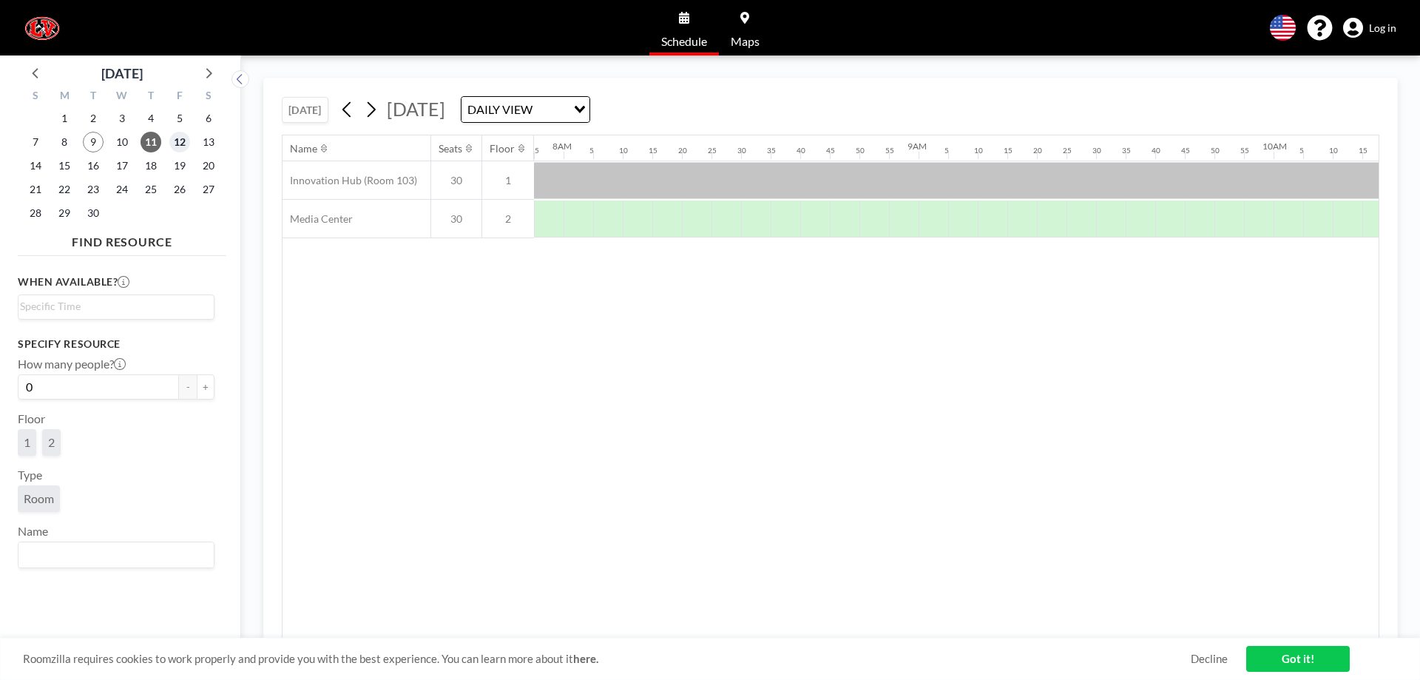
click at [178, 140] on span "12" at bounding box center [179, 142] width 21 height 21
click at [64, 163] on span "15" at bounding box center [64, 165] width 21 height 21
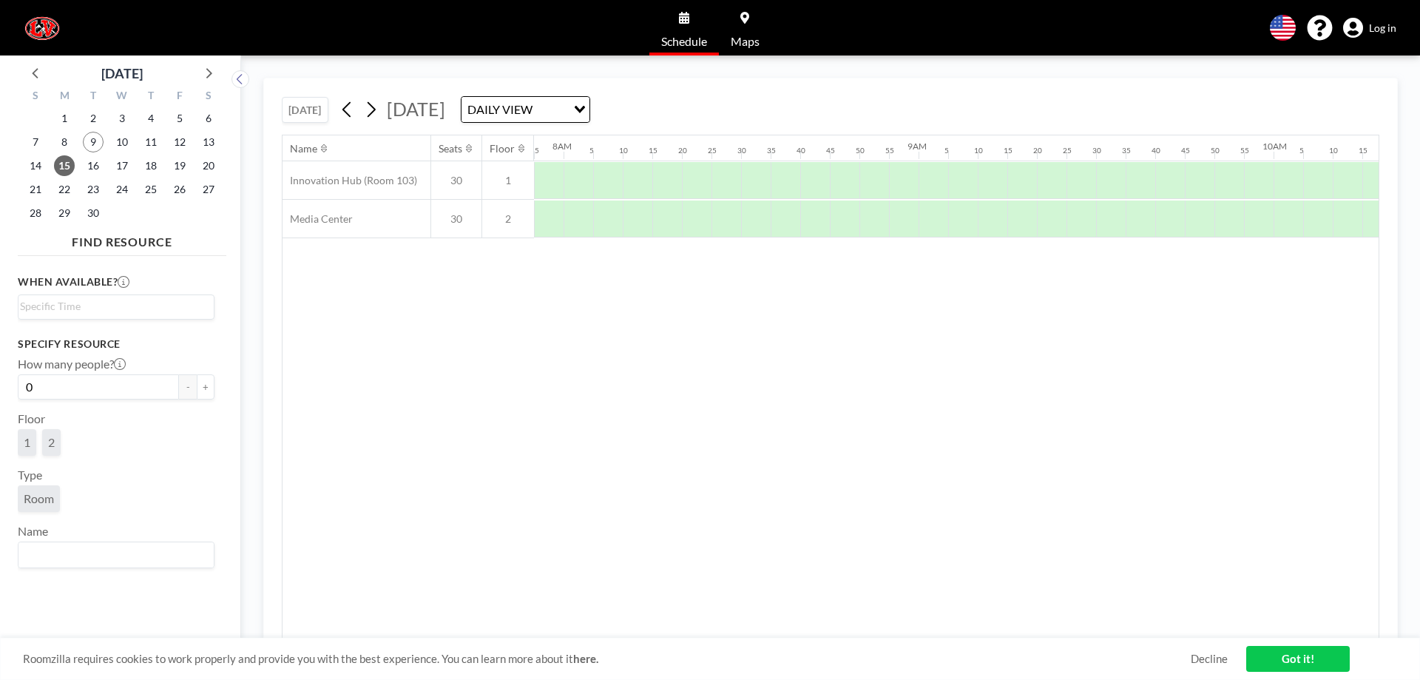
click at [77, 169] on div "15" at bounding box center [64, 166] width 29 height 24
click at [91, 169] on span "16" at bounding box center [93, 165] width 21 height 21
click at [121, 172] on span "17" at bounding box center [122, 165] width 21 height 21
